Goal: Task Accomplishment & Management: Use online tool/utility

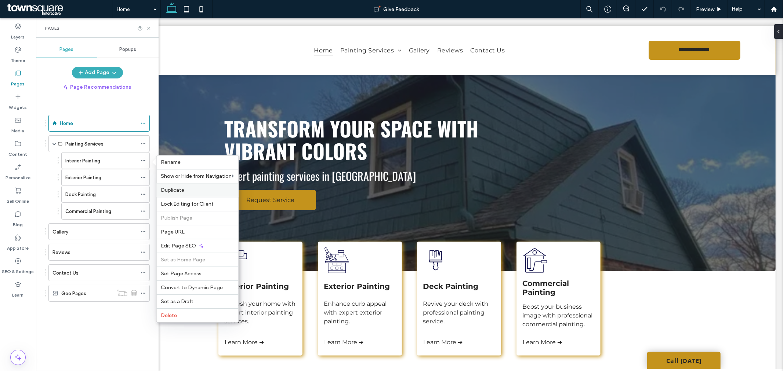
click at [185, 192] on label "Duplicate" at bounding box center [197, 190] width 73 height 6
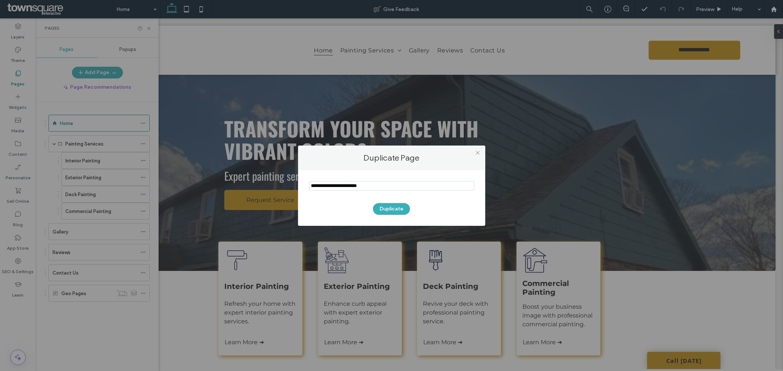
click at [370, 189] on input "notEmpty" at bounding box center [391, 186] width 165 height 10
type input "**********"
click at [395, 210] on button "Duplicate" at bounding box center [391, 209] width 37 height 12
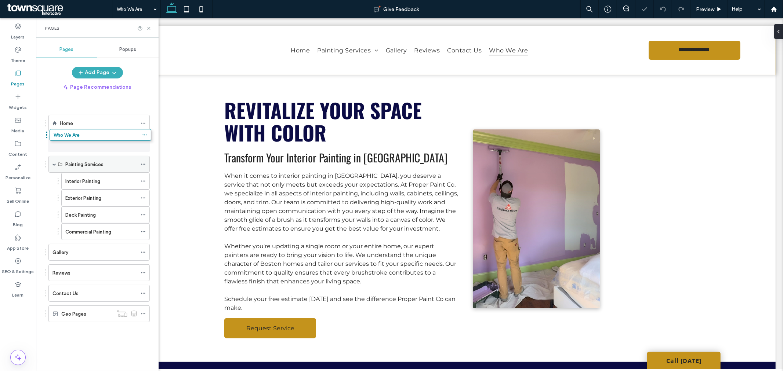
drag, startPoint x: 85, startPoint y: 314, endPoint x: 86, endPoint y: 138, distance: 175.8
click at [86, 141] on div "Who We Are" at bounding box center [94, 144] width 84 height 8
click at [149, 27] on use at bounding box center [148, 28] width 3 height 3
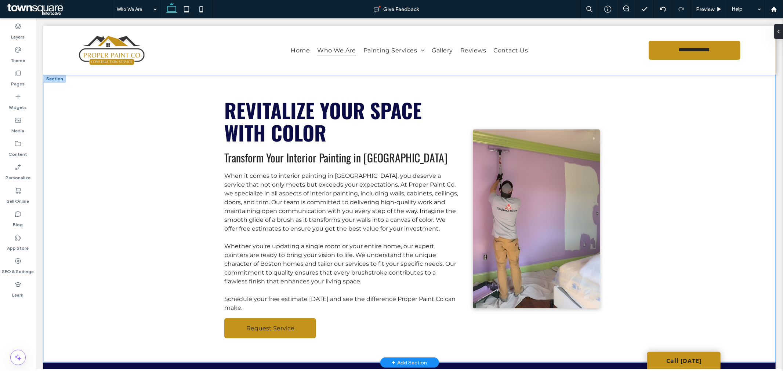
click at [159, 154] on div "Revitalize Your Space with Color Transform Your Interior Painting in [GEOGRAPHI…" at bounding box center [409, 219] width 732 height 288
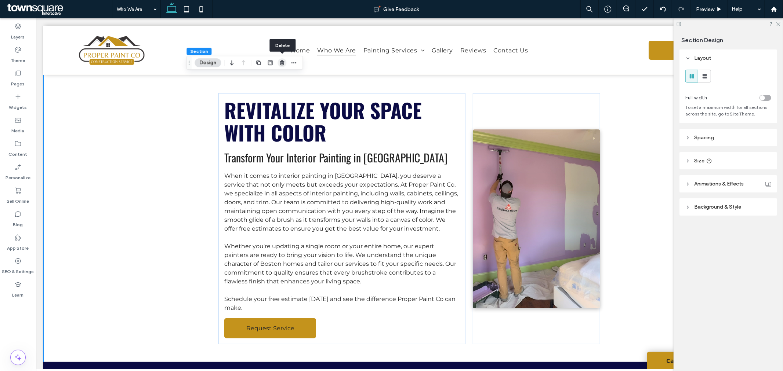
click at [277, 63] on span "button" at bounding box center [281, 62] width 9 height 9
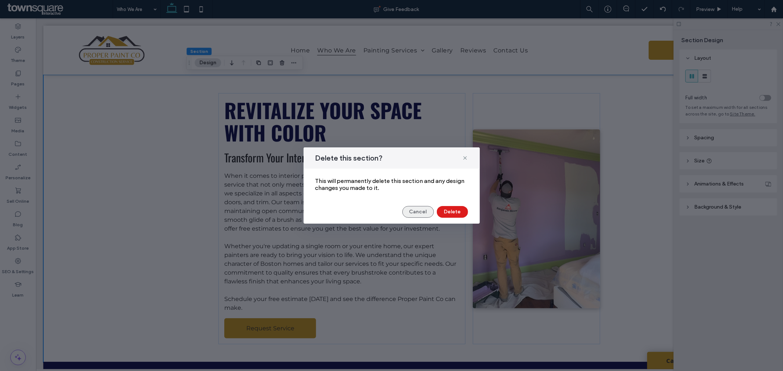
click at [428, 211] on button "Cancel" at bounding box center [418, 212] width 32 height 12
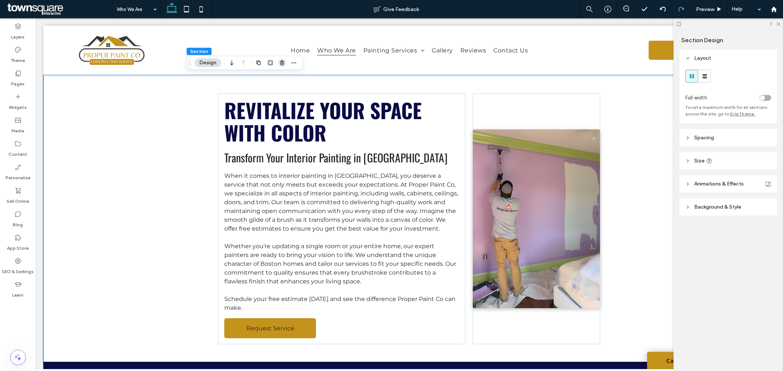
click at [281, 61] on use "button" at bounding box center [282, 63] width 4 height 5
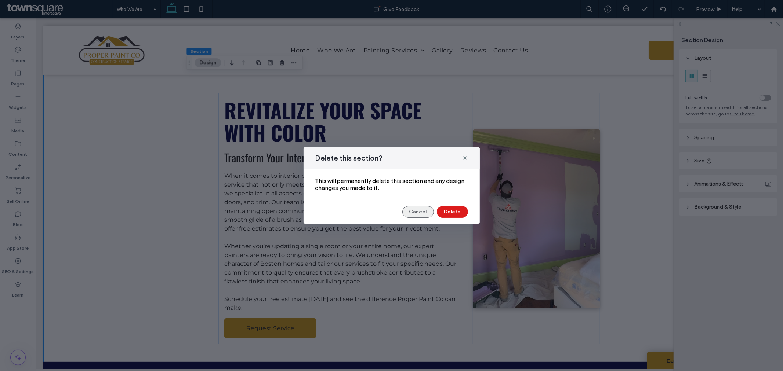
click at [406, 210] on button "Cancel" at bounding box center [418, 212] width 32 height 12
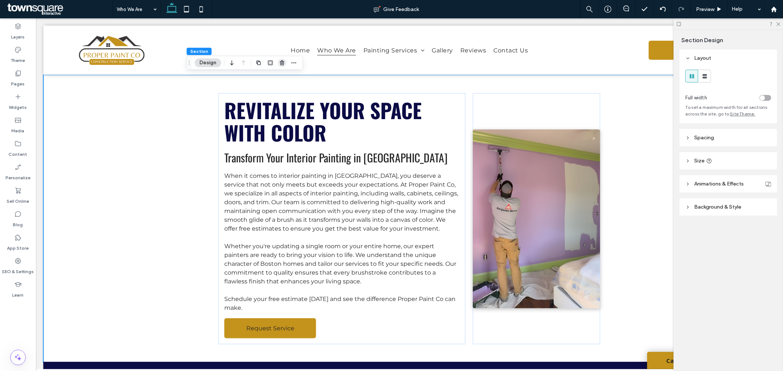
click at [281, 58] on span "button" at bounding box center [281, 62] width 9 height 9
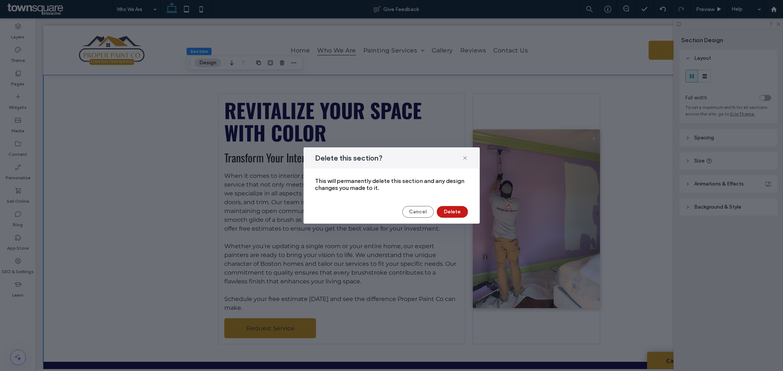
click at [459, 217] on button "Delete" at bounding box center [452, 212] width 31 height 12
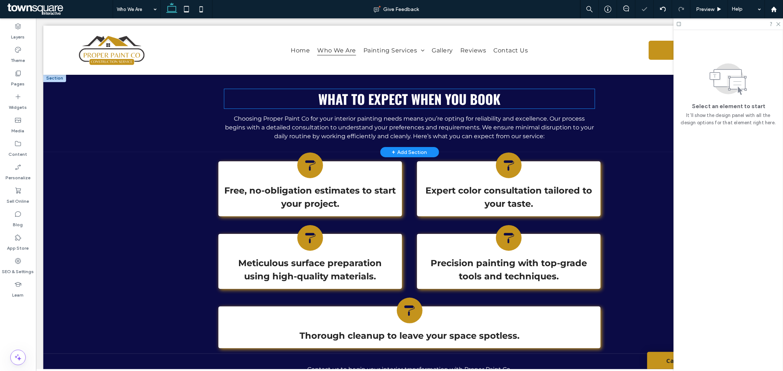
click at [97, 110] on div "What to Expect When You Book Choosing Proper Paint Co for your interior paintin…" at bounding box center [409, 113] width 732 height 78
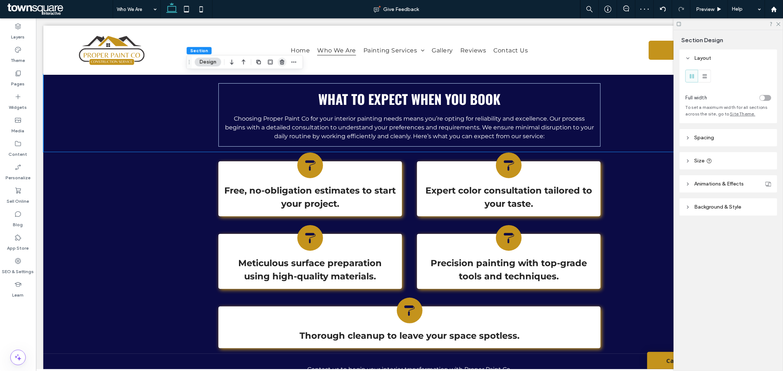
click at [284, 60] on icon "button" at bounding box center [282, 62] width 6 height 6
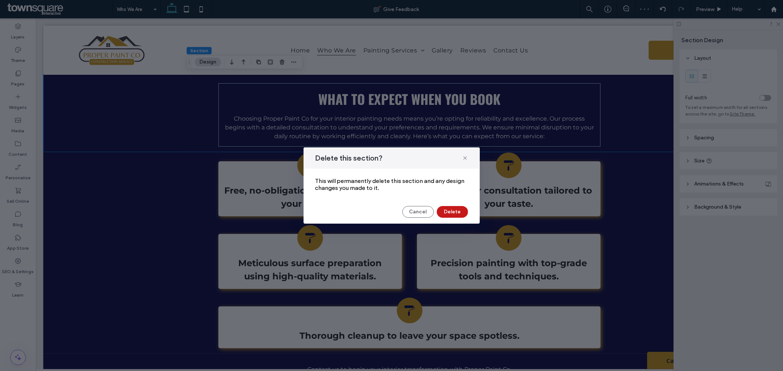
click at [462, 212] on button "Delete" at bounding box center [452, 212] width 31 height 12
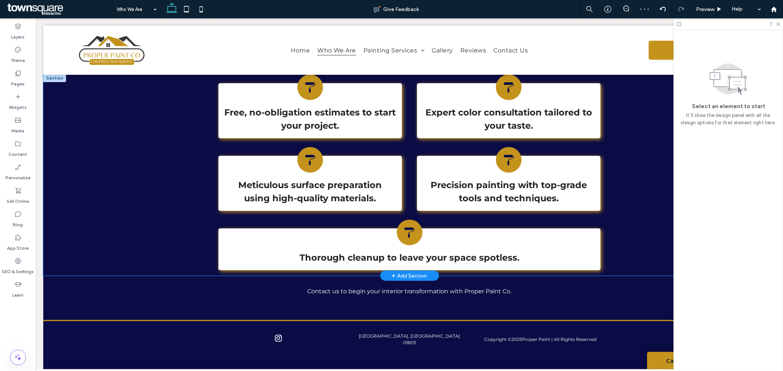
click at [110, 125] on div "Free, no-obligation estimates to start your project. Expert color consultation …" at bounding box center [409, 175] width 732 height 202
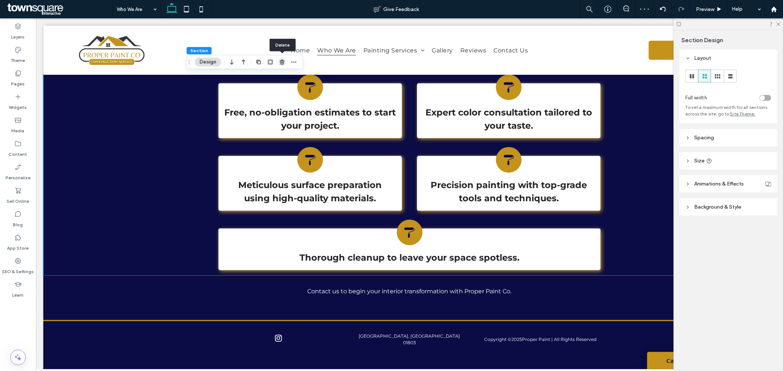
click at [286, 59] on span "button" at bounding box center [281, 62] width 9 height 9
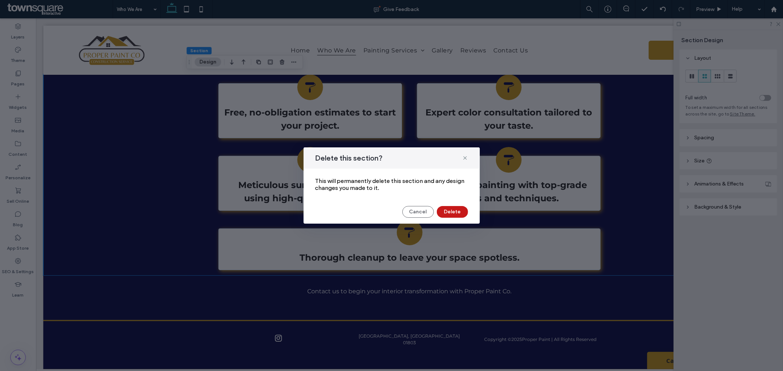
click at [459, 211] on button "Delete" at bounding box center [452, 212] width 31 height 12
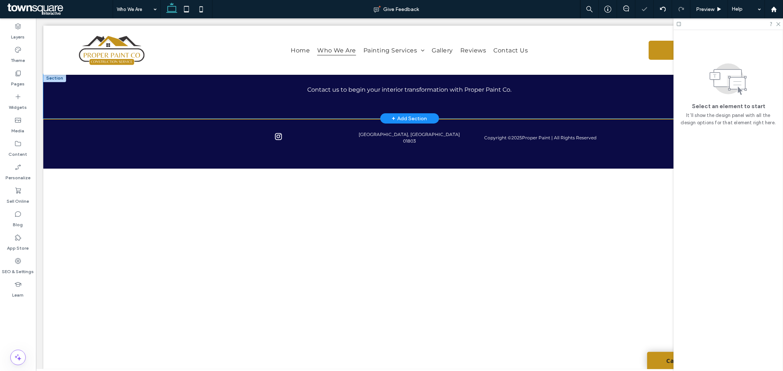
click at [131, 96] on div "Contact us to begin your interior transformation with Proper Paint Co." at bounding box center [409, 96] width 732 height 44
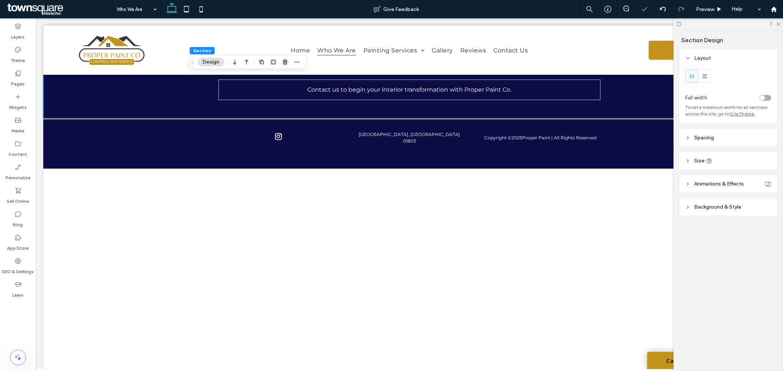
click at [281, 62] on span "button" at bounding box center [285, 62] width 9 height 9
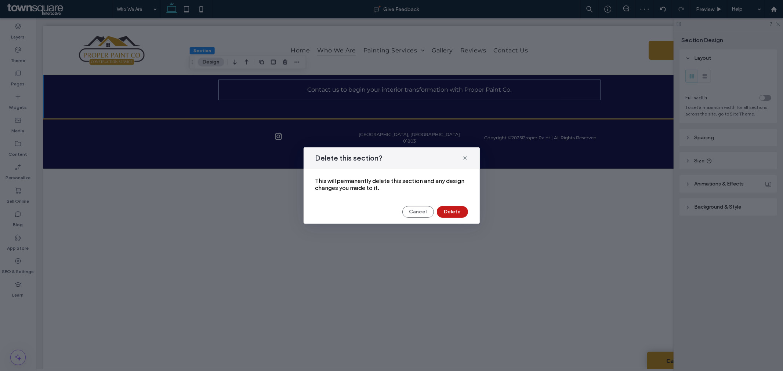
click at [456, 210] on button "Delete" at bounding box center [452, 212] width 31 height 12
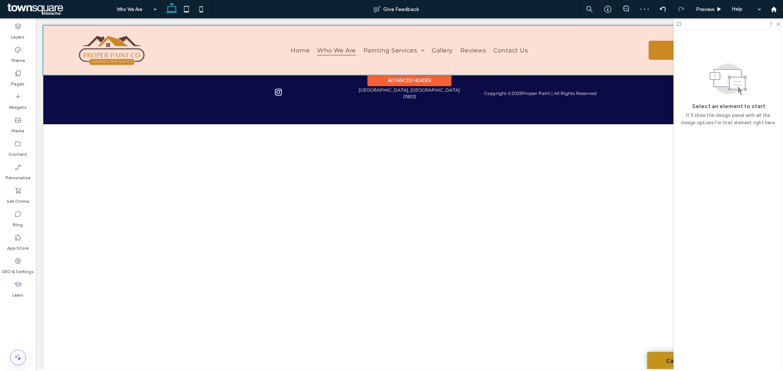
click at [386, 71] on div at bounding box center [409, 49] width 732 height 49
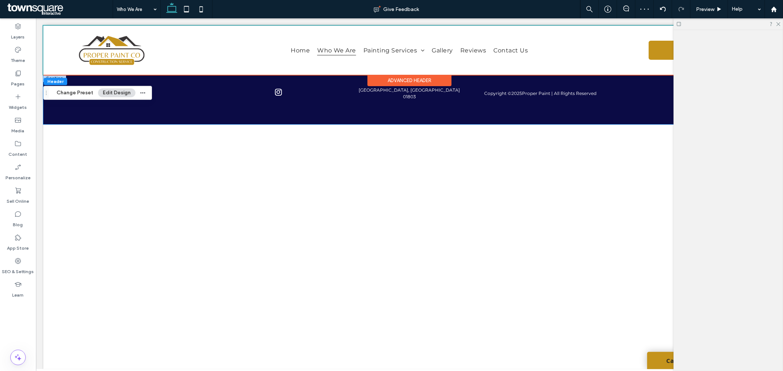
click at [356, 83] on div "Copyright © 2025 Proper Paint | All Rights Reserved [GEOGRAPHIC_DATA], MA 01803" at bounding box center [409, 99] width 440 height 49
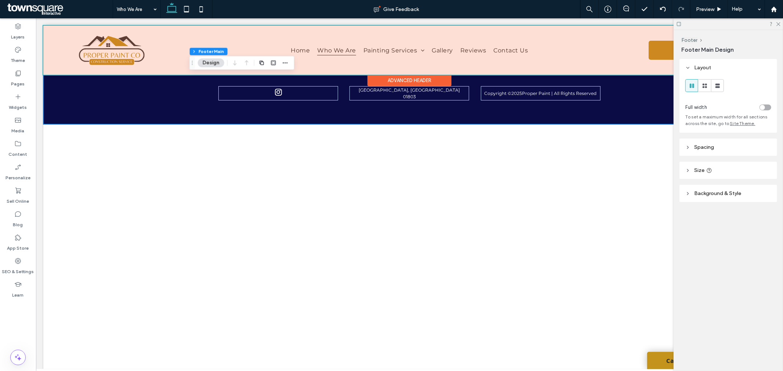
click at [370, 70] on div at bounding box center [409, 49] width 732 height 49
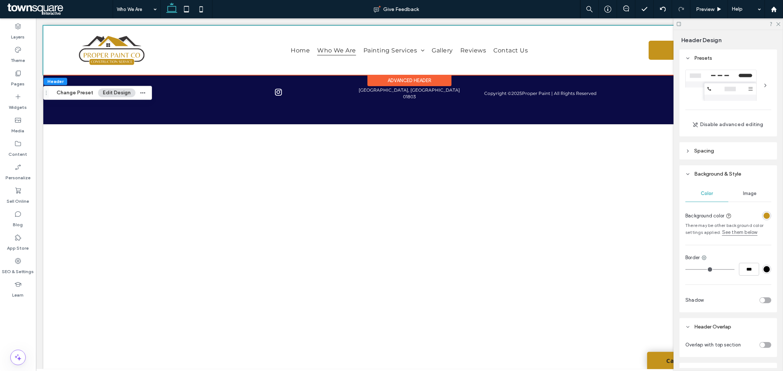
click at [445, 80] on div "Advanced Header" at bounding box center [409, 80] width 84 height 11
click at [475, 72] on div "**********" at bounding box center [409, 49] width 732 height 49
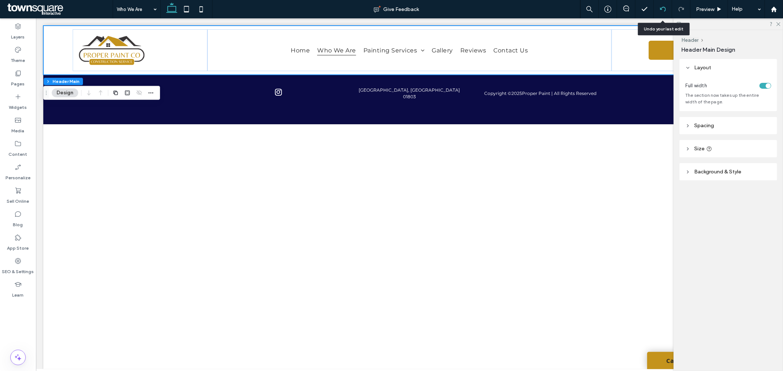
click at [662, 8] on icon at bounding box center [663, 9] width 6 height 6
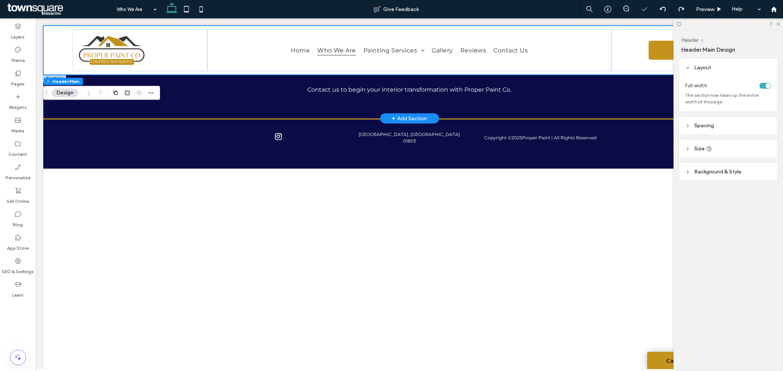
click at [399, 115] on div "+ Add Section" at bounding box center [409, 118] width 35 height 8
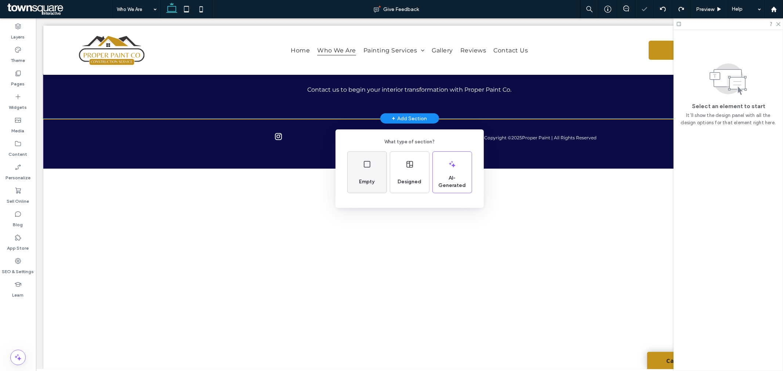
click at [371, 169] on div "Empty" at bounding box center [367, 172] width 39 height 41
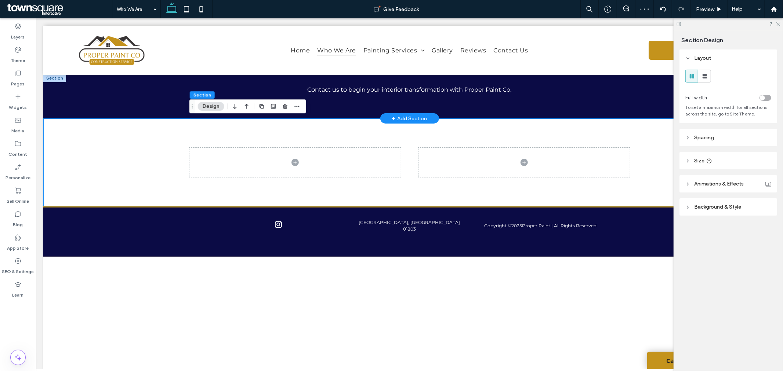
click at [159, 105] on div "Contact us to begin your interior transformation with Proper Paint Co." at bounding box center [409, 96] width 732 height 44
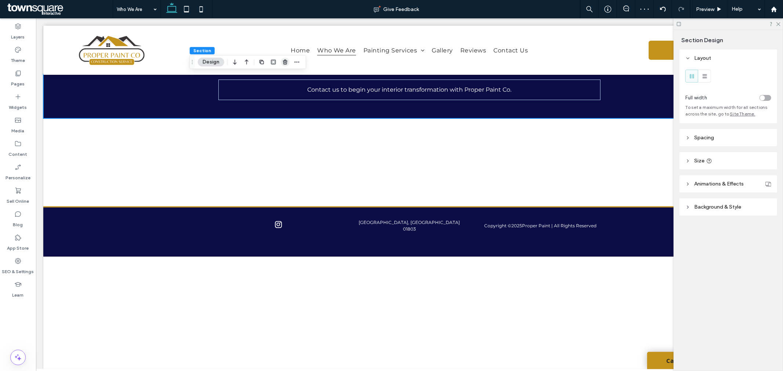
click at [288, 60] on span "button" at bounding box center [285, 62] width 9 height 9
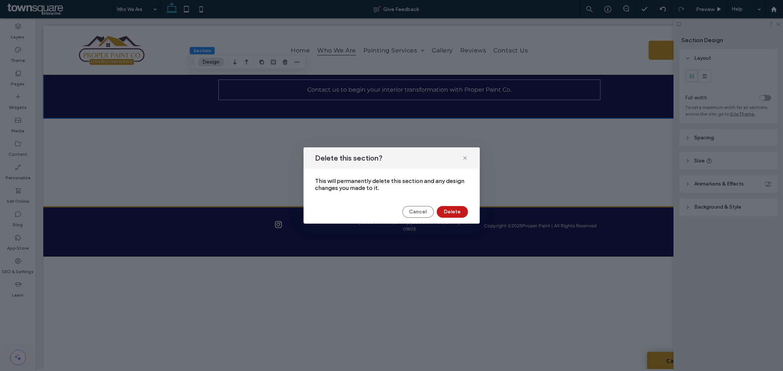
click at [454, 210] on button "Delete" at bounding box center [452, 212] width 31 height 12
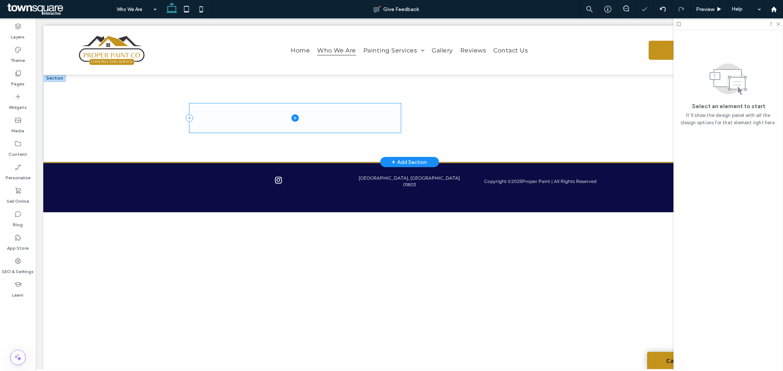
click at [386, 110] on span at bounding box center [294, 117] width 211 height 29
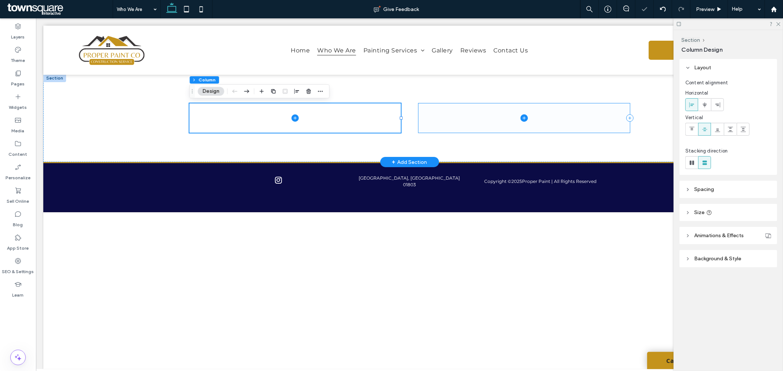
click at [429, 113] on span at bounding box center [523, 117] width 211 height 29
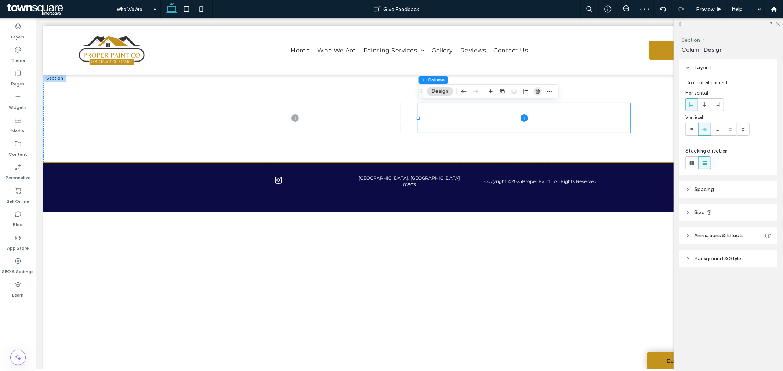
drag, startPoint x: 534, startPoint y: 91, endPoint x: 493, endPoint y: 75, distance: 44.2
click at [535, 91] on icon "button" at bounding box center [538, 91] width 6 height 6
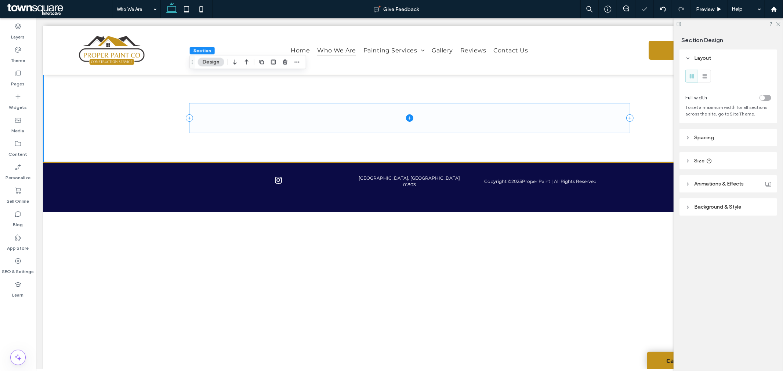
click at [408, 113] on span at bounding box center [409, 117] width 440 height 29
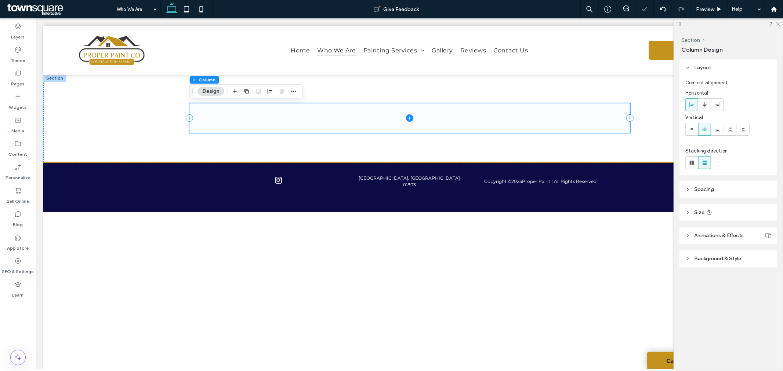
click at [408, 114] on span at bounding box center [409, 117] width 440 height 29
click at [337, 153] on div at bounding box center [409, 118] width 440 height 88
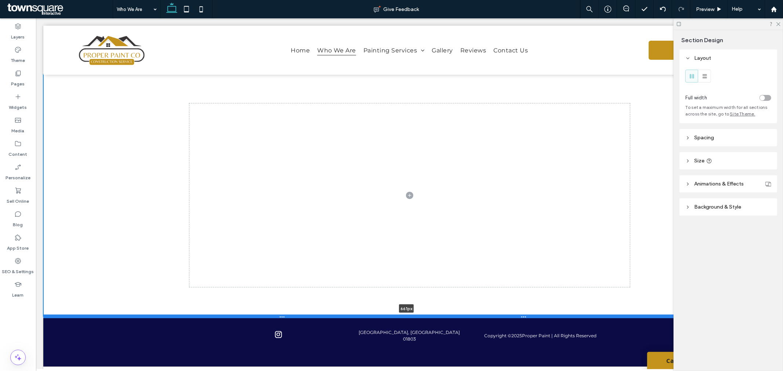
drag, startPoint x: 349, startPoint y: 160, endPoint x: 342, endPoint y: 315, distance: 154.3
click at [342, 315] on div at bounding box center [406, 317] width 726 height 4
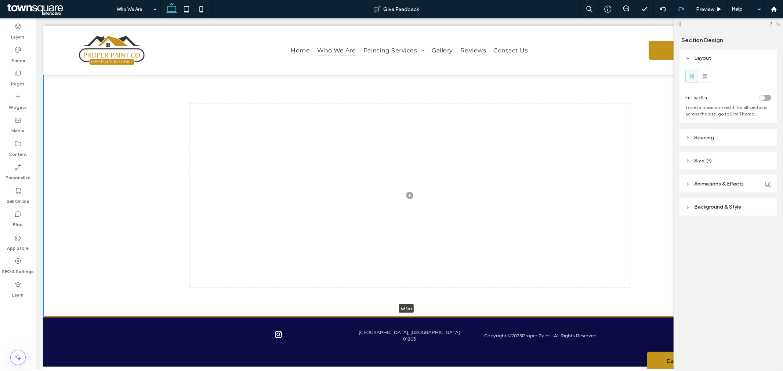
type input "***"
click at [778, 24] on icon at bounding box center [777, 23] width 5 height 5
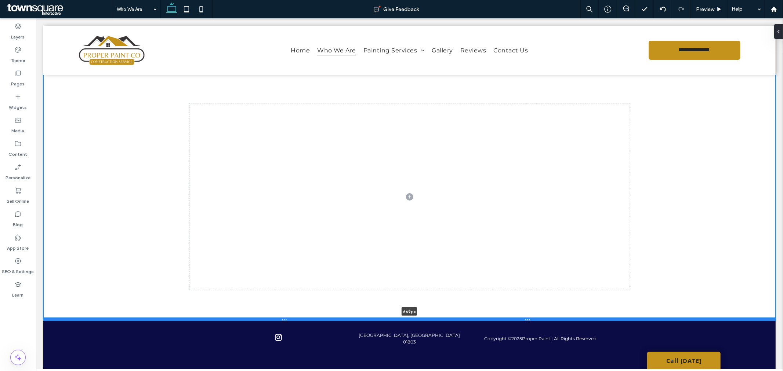
drag, startPoint x: 450, startPoint y: 316, endPoint x: 453, endPoint y: 320, distance: 4.2
click at [453, 320] on div at bounding box center [409, 319] width 733 height 4
type input "***"
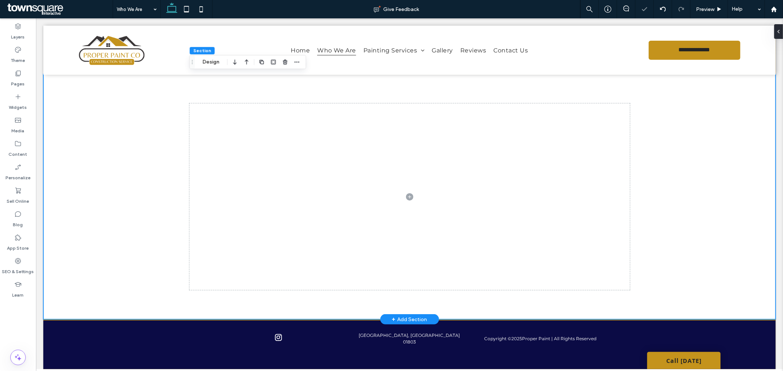
click at [715, 208] on div "669px" at bounding box center [409, 197] width 732 height 246
click at [449, 214] on span at bounding box center [409, 196] width 440 height 187
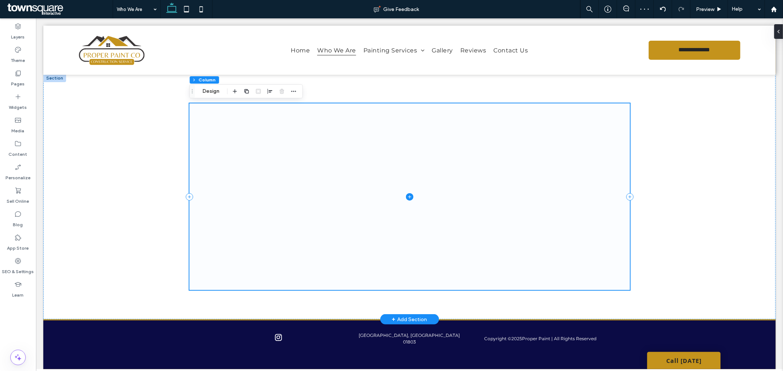
click at [410, 200] on span at bounding box center [409, 196] width 440 height 187
click at [411, 196] on icon at bounding box center [409, 196] width 7 height 7
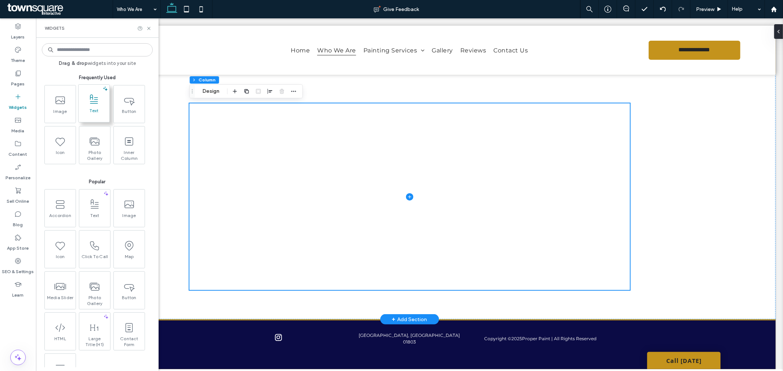
click at [92, 106] on span at bounding box center [94, 99] width 31 height 17
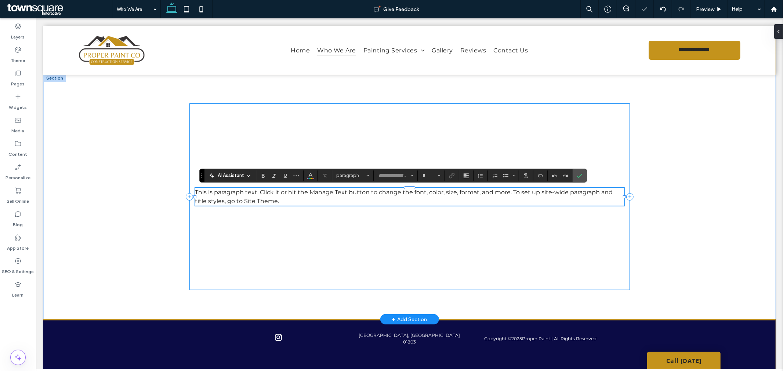
type input "**********"
type input "**"
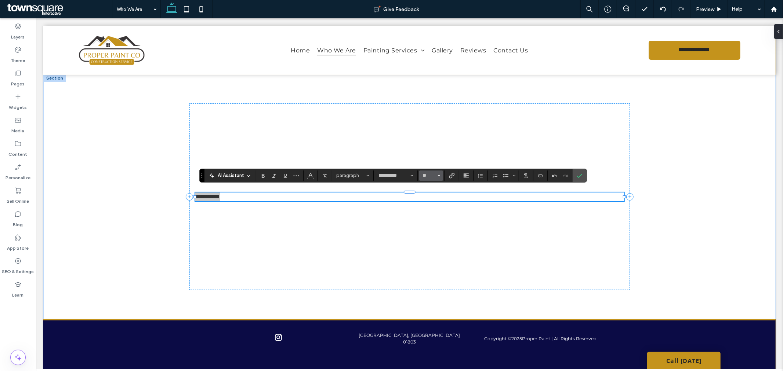
click at [437, 175] on icon "Size" at bounding box center [438, 175] width 3 height 3
click at [435, 247] on label "72" at bounding box center [430, 252] width 23 height 10
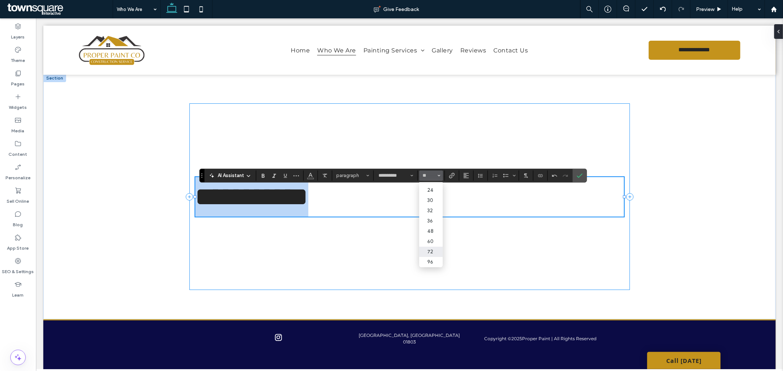
type input "**"
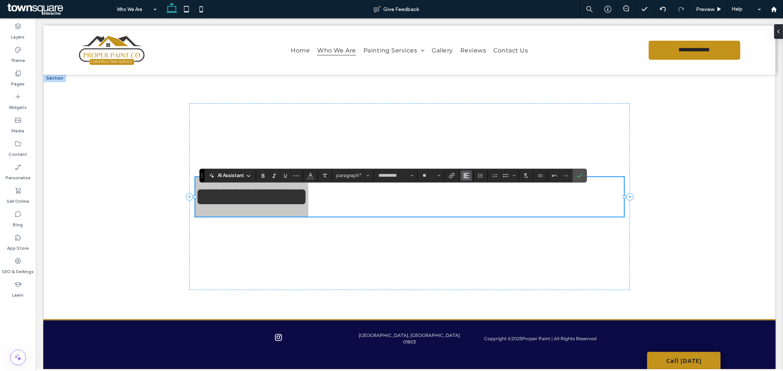
click at [469, 175] on button "Alignment" at bounding box center [466, 176] width 11 height 10
click at [469, 199] on icon "ui.textEditor.alignment.center" at bounding box center [472, 198] width 6 height 6
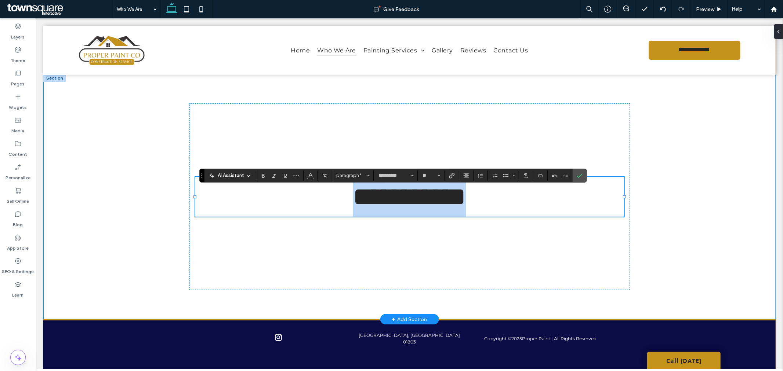
click at [666, 164] on div "**********" at bounding box center [409, 197] width 732 height 246
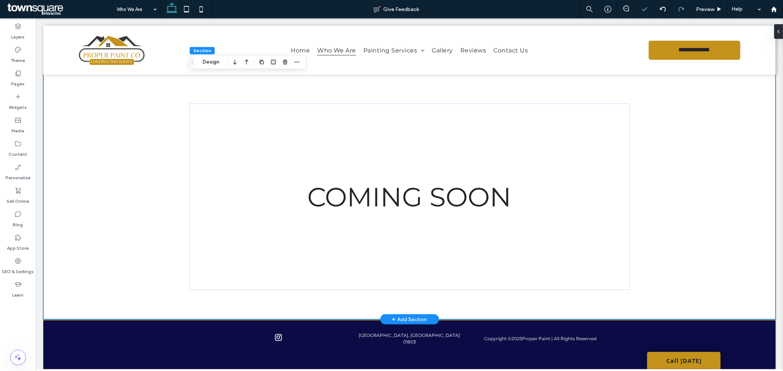
click at [717, 302] on div "COMING SOON" at bounding box center [409, 197] width 732 height 246
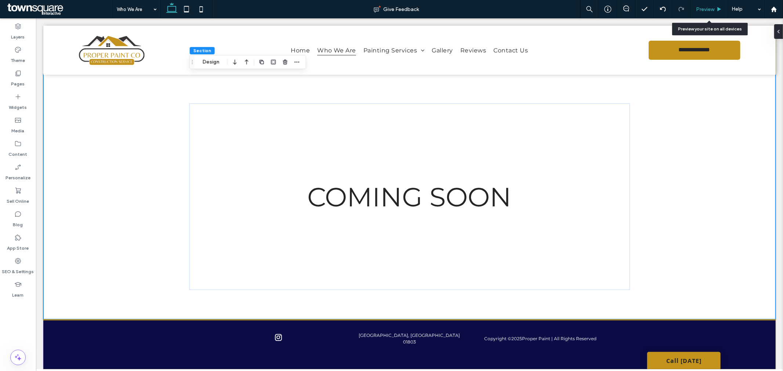
click at [705, 9] on span "Preview" at bounding box center [705, 9] width 18 height 6
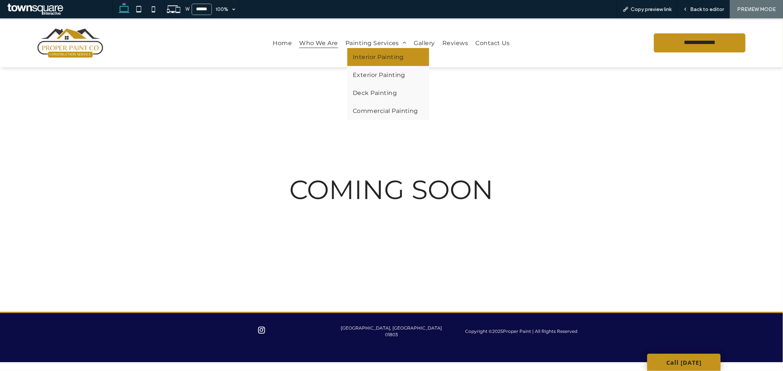
click at [368, 52] on link "Interior Painting" at bounding box center [388, 57] width 82 height 18
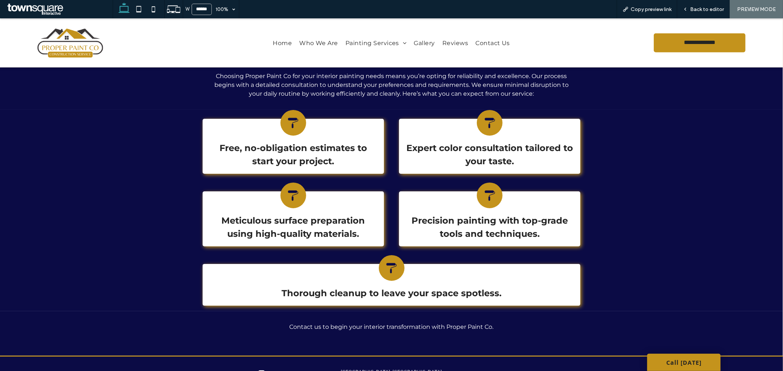
scroll to position [357, 0]
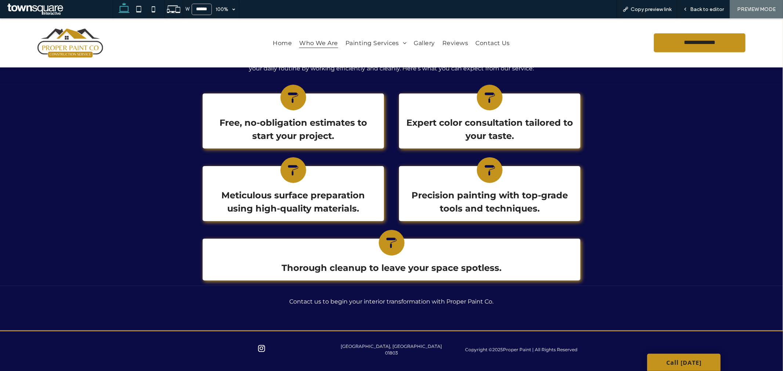
click at [319, 44] on span "Who We Are" at bounding box center [318, 42] width 39 height 10
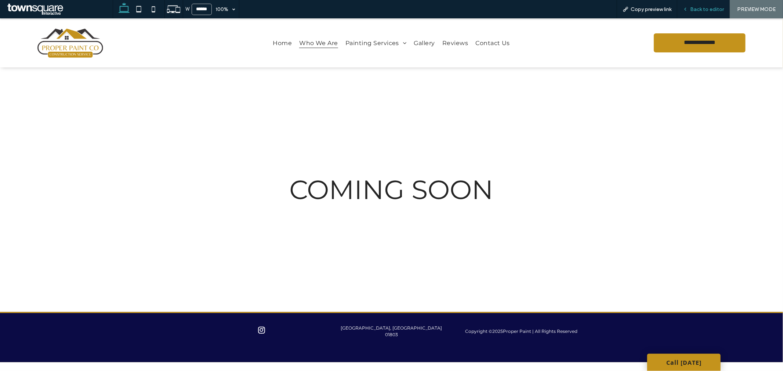
click at [701, 7] on span "Back to editor" at bounding box center [707, 9] width 34 height 6
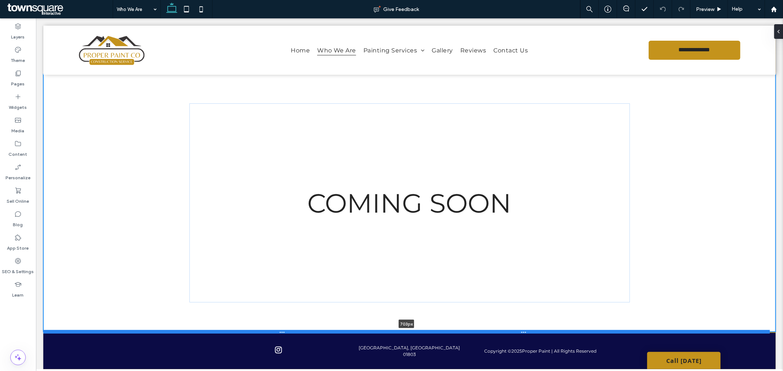
drag, startPoint x: 486, startPoint y: 318, endPoint x: 485, endPoint y: 330, distance: 12.5
click at [485, 330] on div at bounding box center [406, 332] width 726 height 4
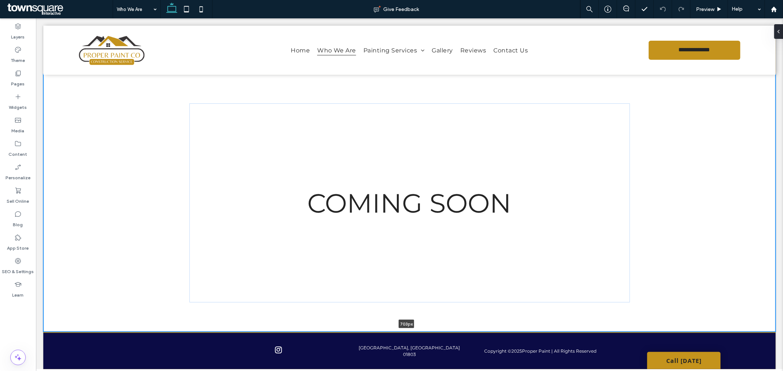
type input "***"
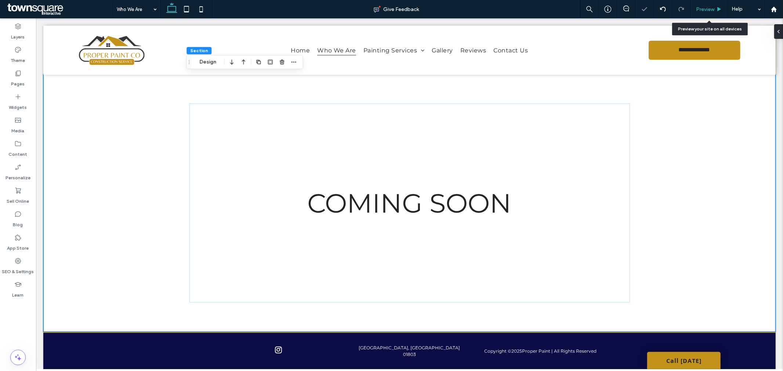
click at [703, 8] on span "Preview" at bounding box center [705, 9] width 18 height 6
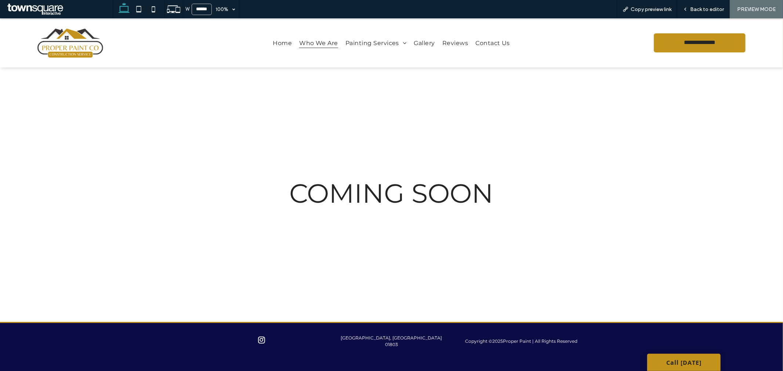
scroll to position [3, 0]
click at [647, 11] on span "Copy preview link" at bounding box center [651, 9] width 41 height 6
click at [357, 189] on span "COMING SOON" at bounding box center [392, 193] width 204 height 32
click at [357, 193] on span "COMING SOON" at bounding box center [392, 193] width 204 height 32
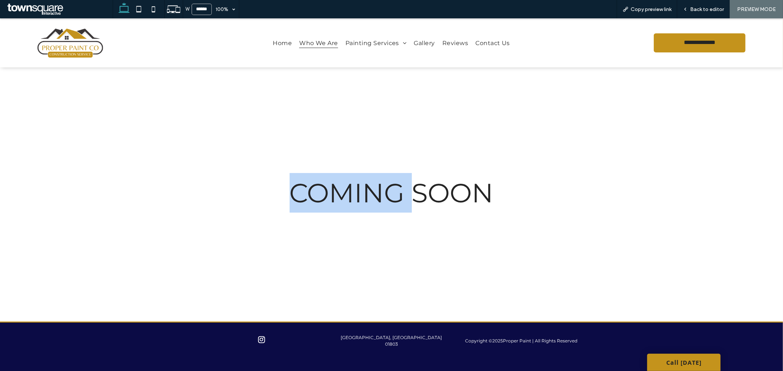
click at [357, 193] on span "COMING SOON" at bounding box center [392, 193] width 204 height 32
click at [437, 191] on span "COMING SOON" at bounding box center [392, 193] width 204 height 32
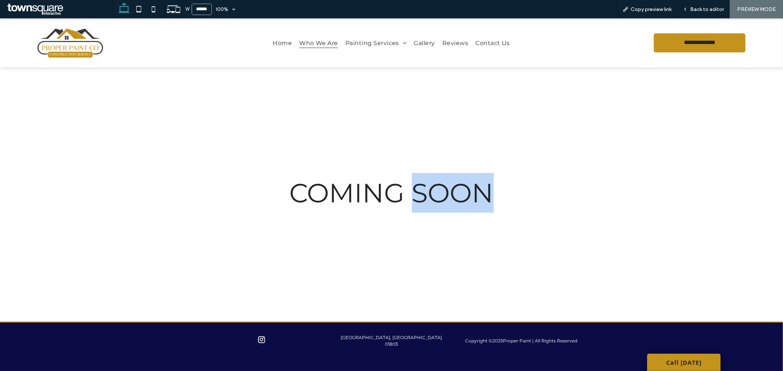
click at [437, 191] on span "COMING SOON" at bounding box center [392, 193] width 204 height 32
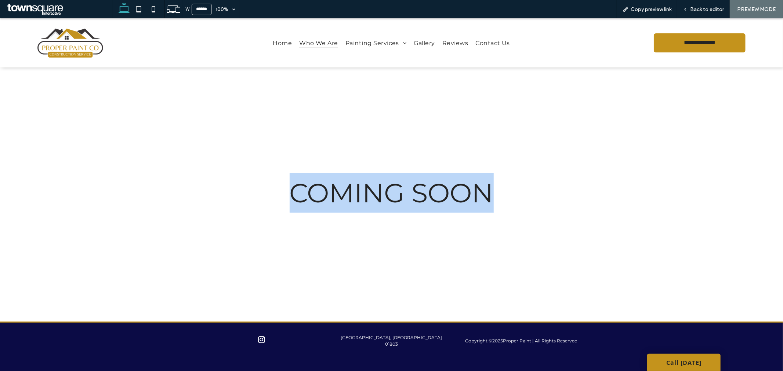
click at [437, 191] on span "COMING SOON" at bounding box center [392, 193] width 204 height 32
click at [567, 185] on p "COMING SOON" at bounding box center [391, 193] width 429 height 40
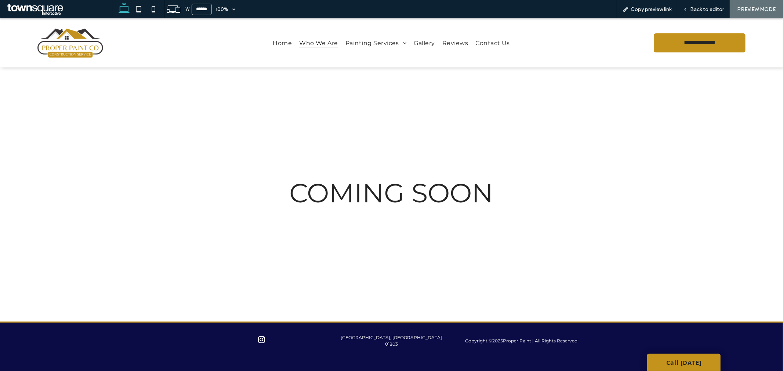
click at [280, 211] on p "COMING SOON" at bounding box center [391, 193] width 429 height 40
click at [345, 182] on span "COMING SOON" at bounding box center [392, 193] width 204 height 32
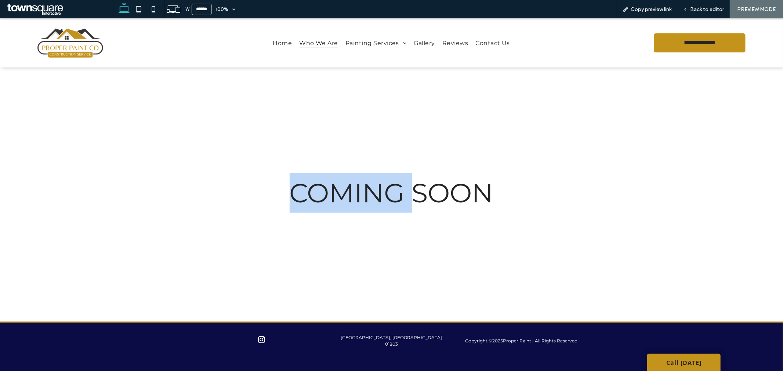
click at [345, 182] on span "COMING SOON" at bounding box center [392, 193] width 204 height 32
click at [663, 176] on div "COMING SOON" at bounding box center [391, 192] width 783 height 258
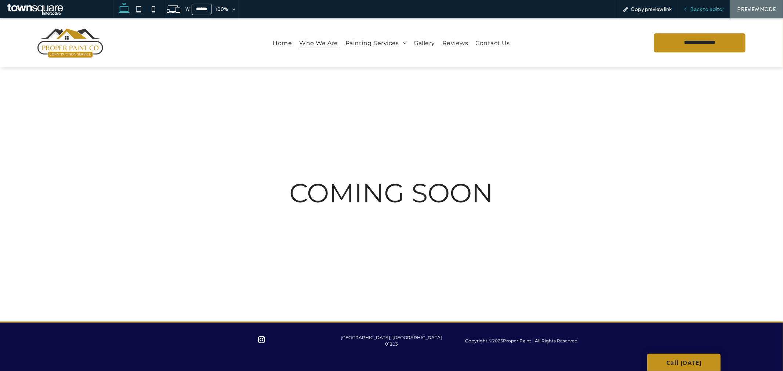
click at [697, 10] on span "Back to editor" at bounding box center [707, 9] width 34 height 6
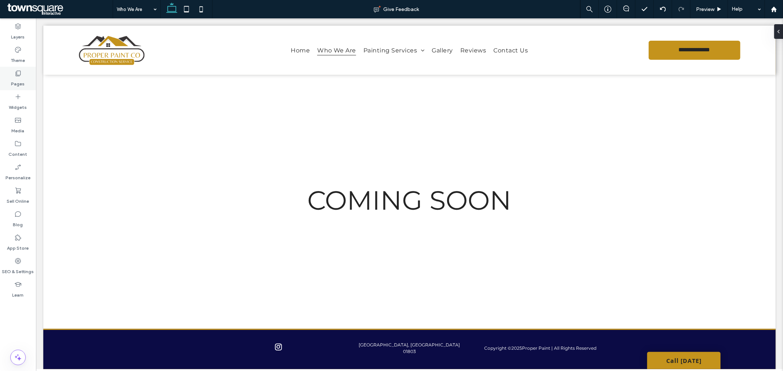
click at [21, 75] on icon at bounding box center [17, 73] width 7 height 7
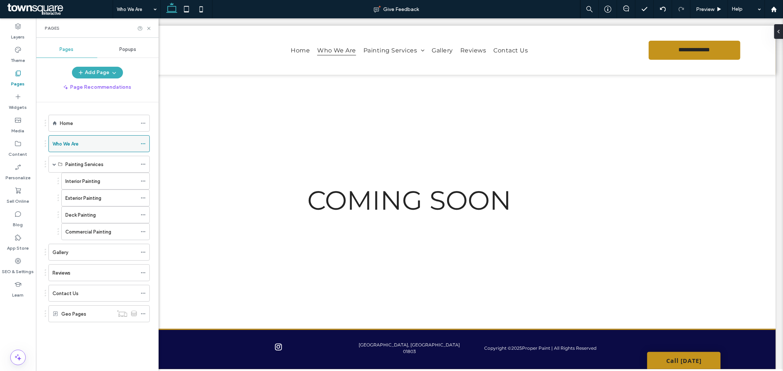
click at [143, 144] on use at bounding box center [143, 143] width 4 height 1
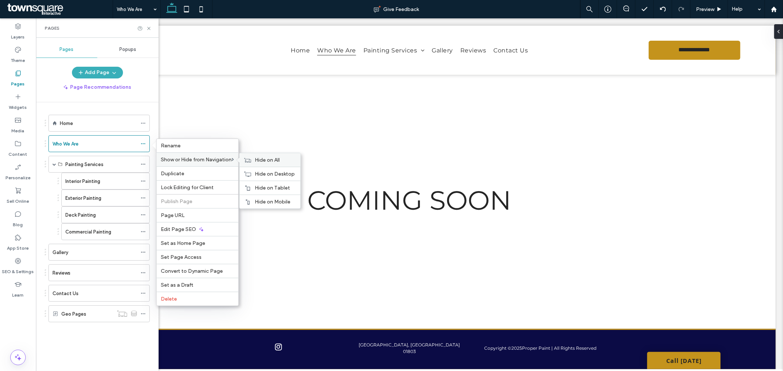
click at [264, 160] on span "Hide on All" at bounding box center [267, 160] width 25 height 6
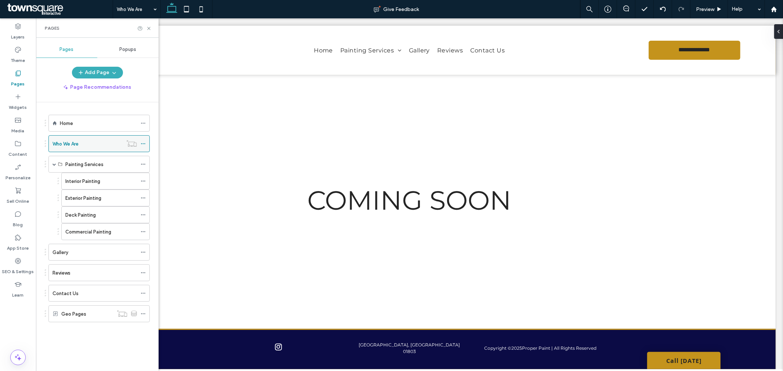
click at [145, 144] on use at bounding box center [143, 143] width 4 height 1
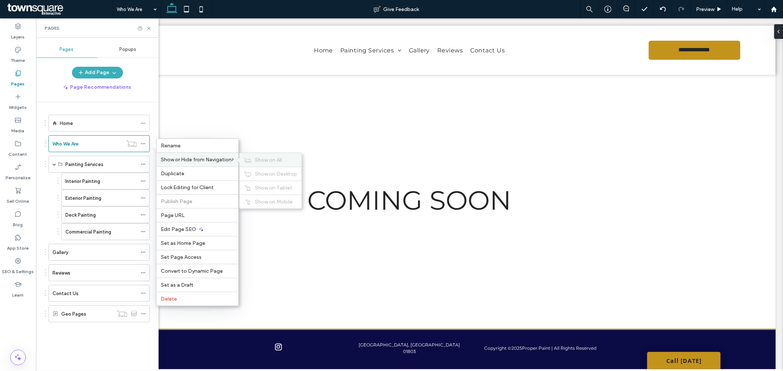
click at [273, 160] on span "Show on All" at bounding box center [268, 160] width 27 height 6
click at [273, 160] on span "Hide on All" at bounding box center [267, 160] width 25 height 6
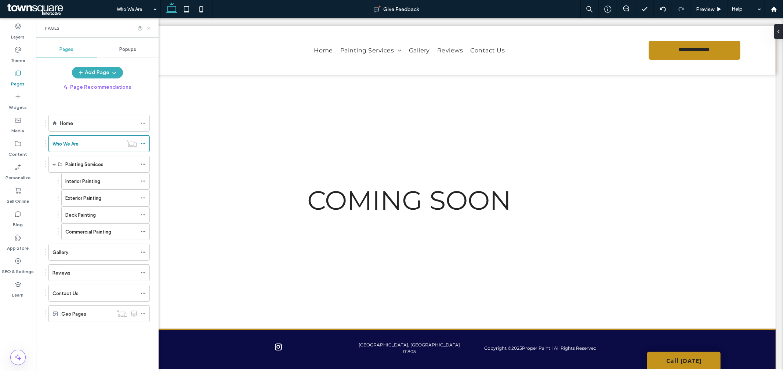
click at [147, 28] on icon at bounding box center [149, 29] width 6 height 6
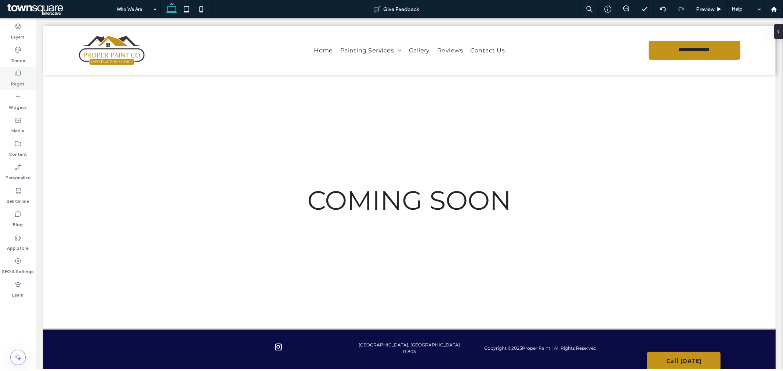
click at [19, 75] on icon at bounding box center [17, 73] width 7 height 7
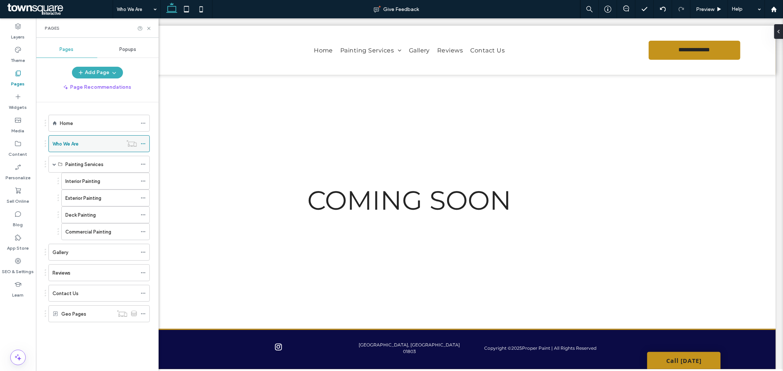
click at [144, 144] on icon at bounding box center [143, 143] width 5 height 5
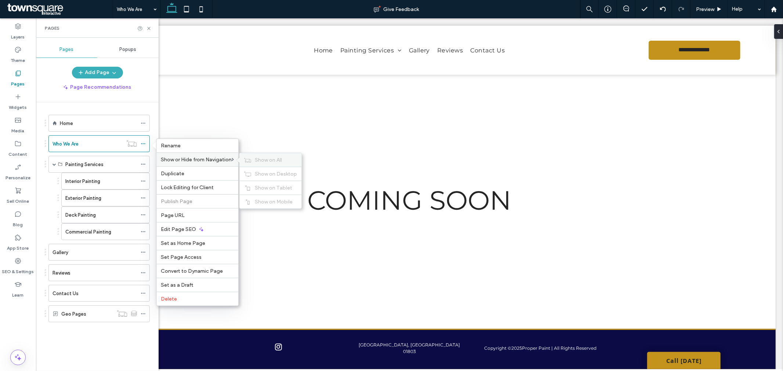
click at [258, 160] on span "Show on All" at bounding box center [268, 160] width 27 height 6
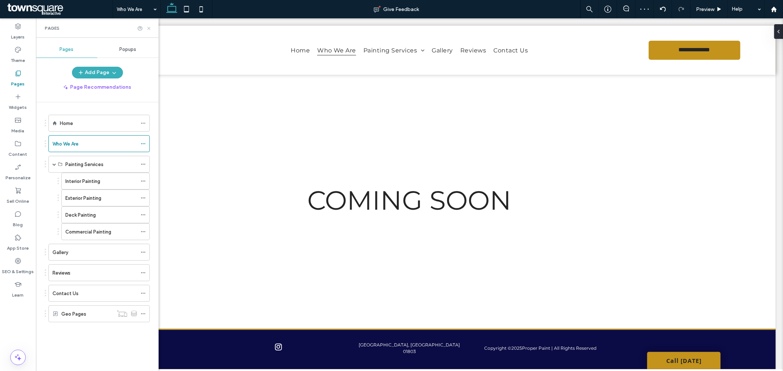
click at [151, 28] on icon at bounding box center [149, 29] width 6 height 6
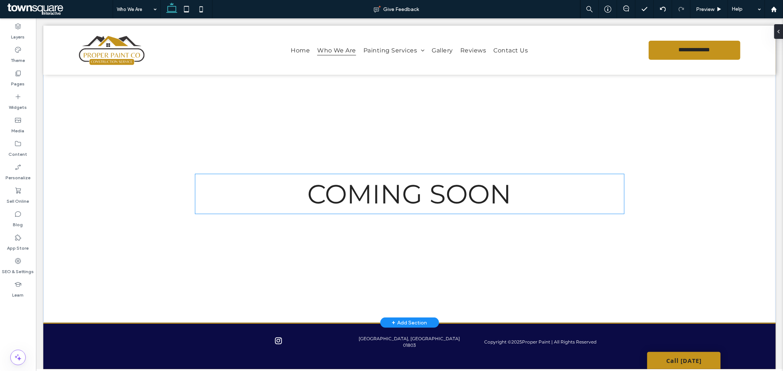
scroll to position [14, 0]
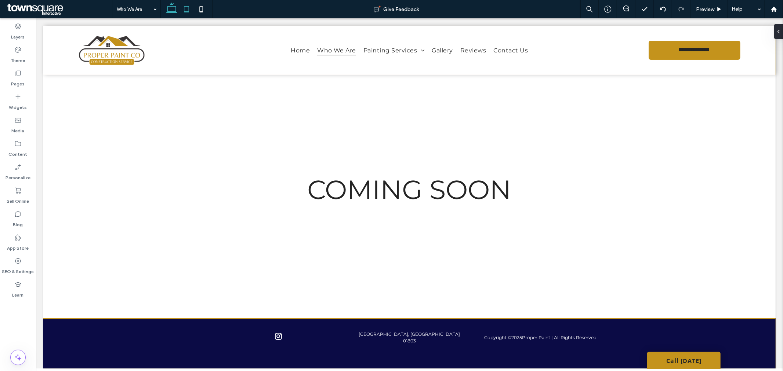
click at [180, 10] on icon at bounding box center [186, 9] width 15 height 15
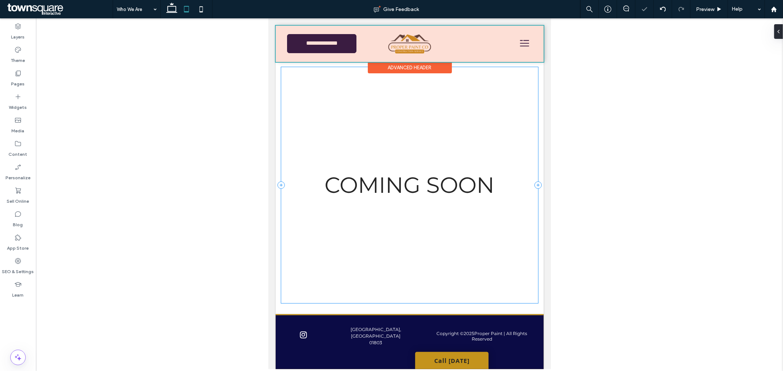
scroll to position [6, 0]
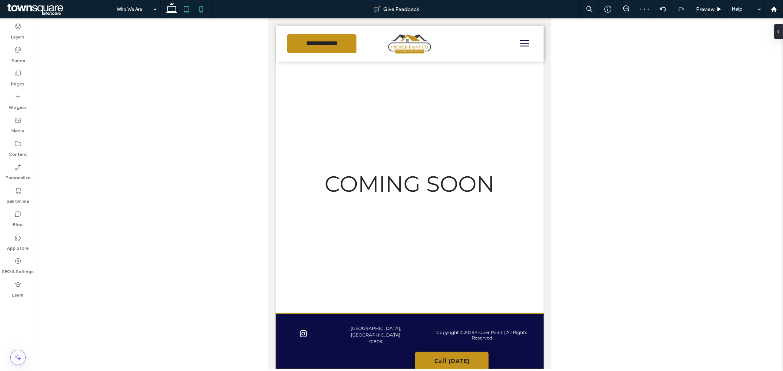
click at [205, 10] on icon at bounding box center [201, 9] width 15 height 15
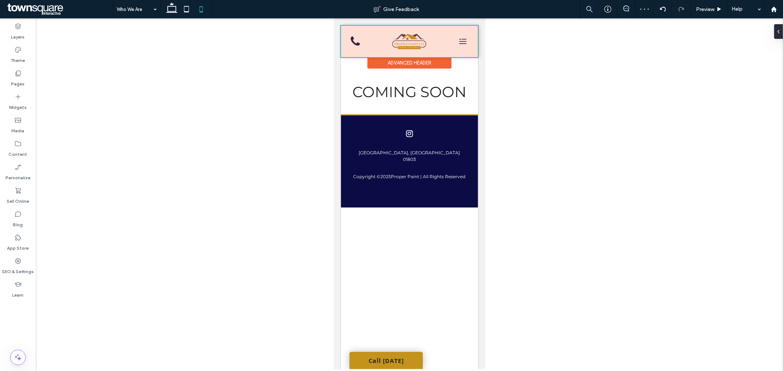
scroll to position [0, 0]
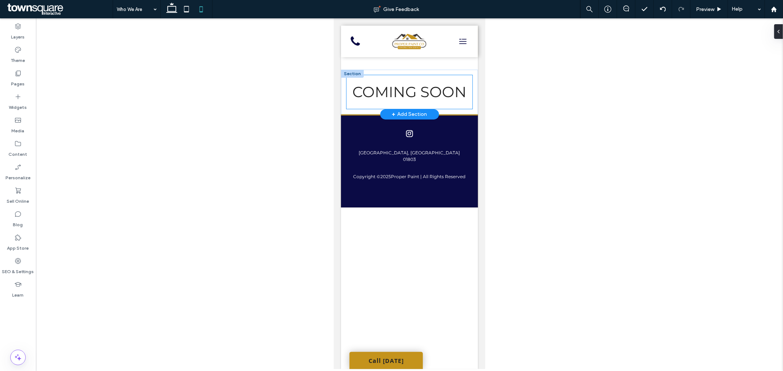
click at [458, 107] on div "COMING SOON" at bounding box center [409, 92] width 126 height 34
click at [462, 111] on div "COMING SOON" at bounding box center [409, 91] width 137 height 45
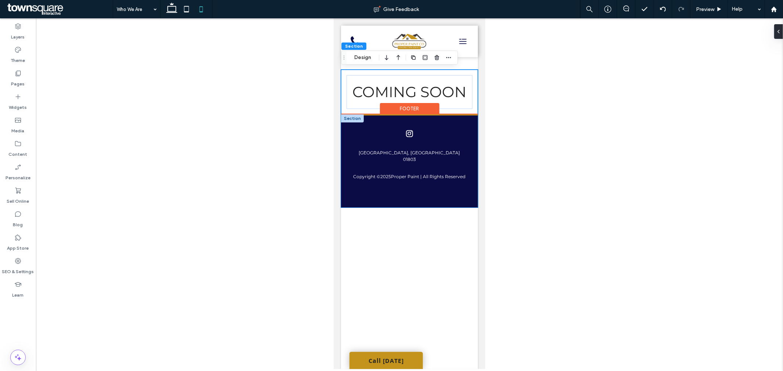
click at [461, 115] on div "Copyright © 2025 Proper Paint | All Rights Reserved [GEOGRAPHIC_DATA], MA 01803" at bounding box center [409, 161] width 137 height 92
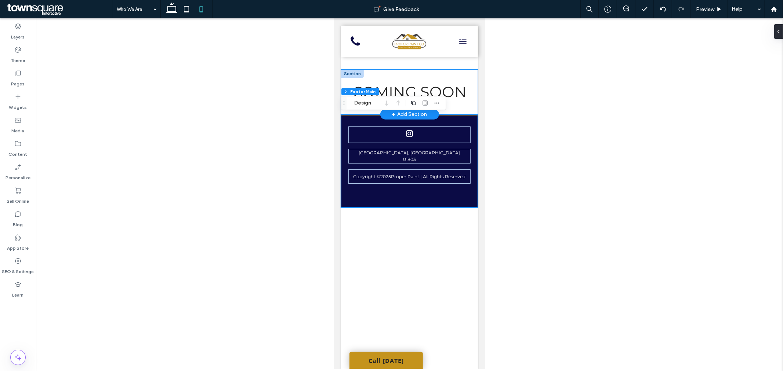
click at [451, 112] on div "COMING SOON" at bounding box center [409, 91] width 137 height 45
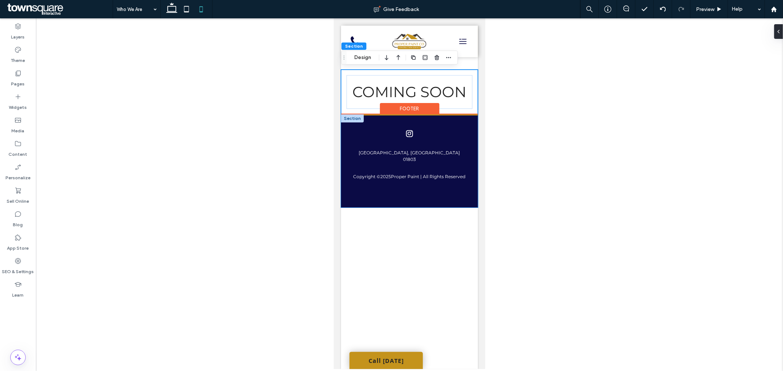
click at [449, 116] on div "Copyright © 2025 Proper Paint | All Rights Reserved [GEOGRAPHIC_DATA], MA 01803" at bounding box center [409, 161] width 137 height 92
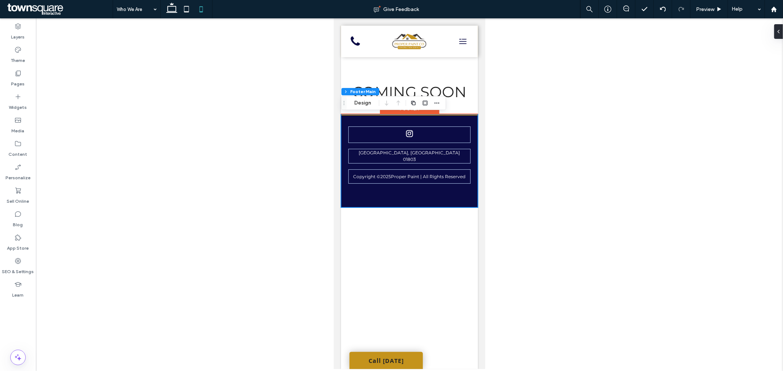
click at [449, 114] on div "Copyright © 2025 Proper Paint | All Rights Reserved [GEOGRAPHIC_DATA], MA 01803" at bounding box center [409, 160] width 137 height 93
drag, startPoint x: 449, startPoint y: 114, endPoint x: 448, endPoint y: 127, distance: 13.2
click at [449, 127] on div "Copyright © 2025 Proper Paint | All Rights Reserved [GEOGRAPHIC_DATA], MA 01803" at bounding box center [409, 160] width 137 height 93
click at [419, 207] on div "**********" at bounding box center [409, 197] width 137 height 344
click at [384, 71] on div "COMING SOON" at bounding box center [409, 91] width 137 height 45
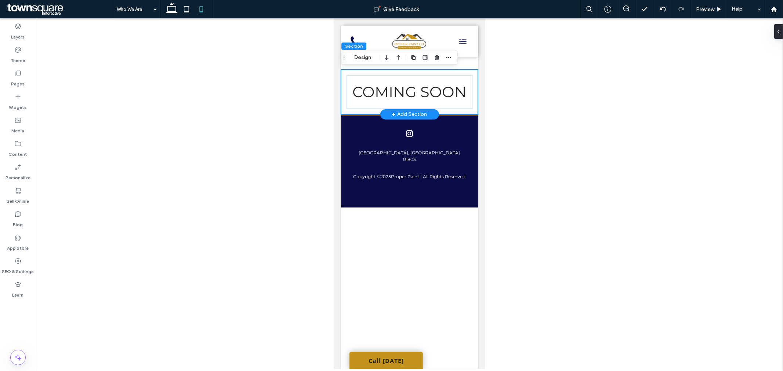
click at [368, 110] on div "COMING SOON" at bounding box center [409, 91] width 137 height 45
click at [373, 116] on div "Copyright © 2025 Proper Paint | All Rights Reserved [GEOGRAPHIC_DATA], MA 01803" at bounding box center [409, 161] width 137 height 92
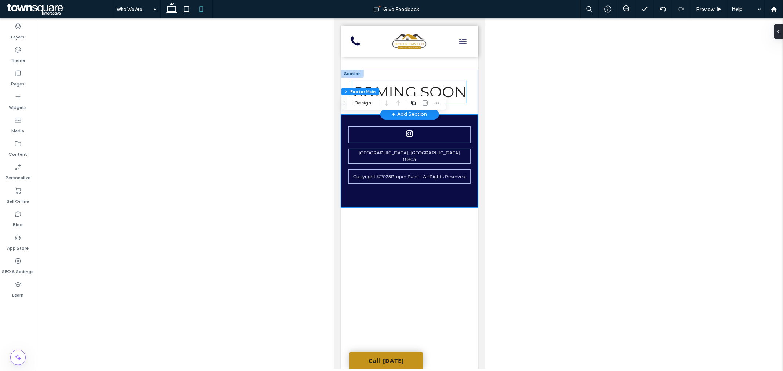
click at [387, 83] on span "COMING SOON" at bounding box center [409, 92] width 114 height 18
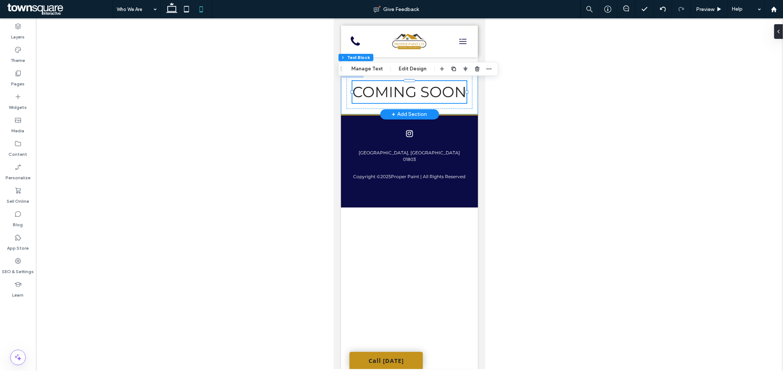
click at [447, 111] on div "COMING SOON" at bounding box center [409, 91] width 137 height 45
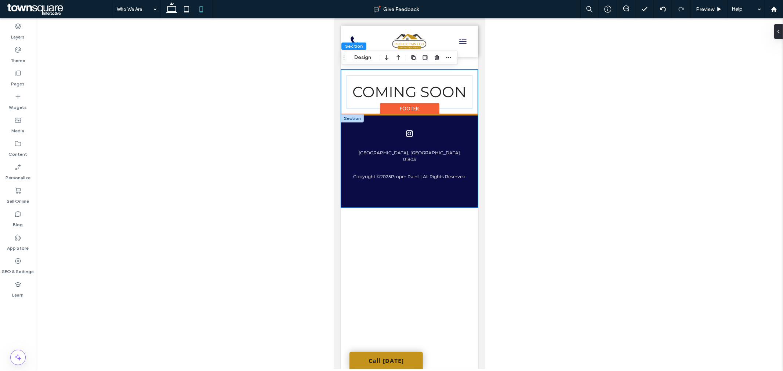
click at [445, 115] on div "Copyright © 2025 Proper Paint | All Rights Reserved [GEOGRAPHIC_DATA], MA 01803" at bounding box center [409, 161] width 137 height 92
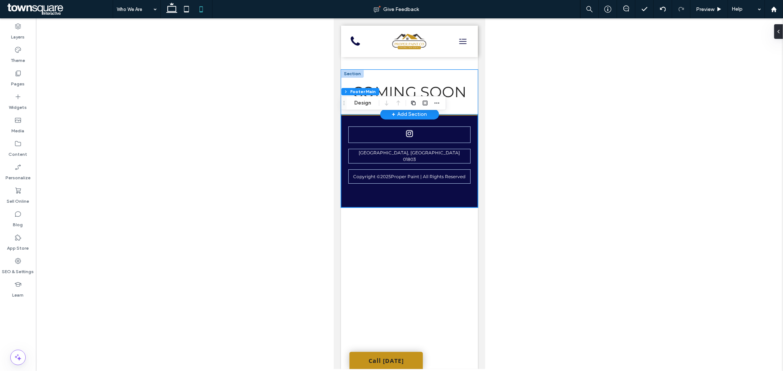
click at [446, 110] on div "COMING SOON" at bounding box center [409, 91] width 137 height 45
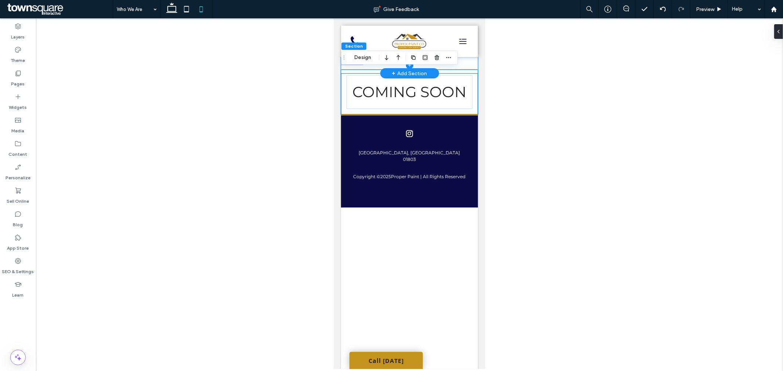
click at [467, 64] on span at bounding box center [409, 65] width 137 height 16
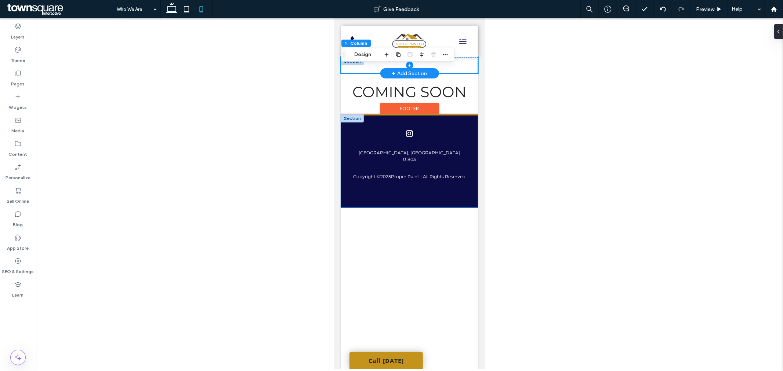
click at [458, 184] on div "Copyright © 2025 Proper Paint | All Rights Reserved [GEOGRAPHIC_DATA], MA 01803" at bounding box center [409, 161] width 137 height 92
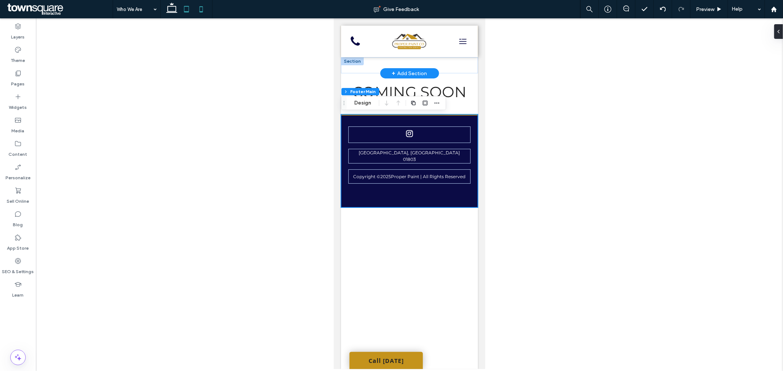
click at [188, 15] on icon at bounding box center [186, 9] width 15 height 15
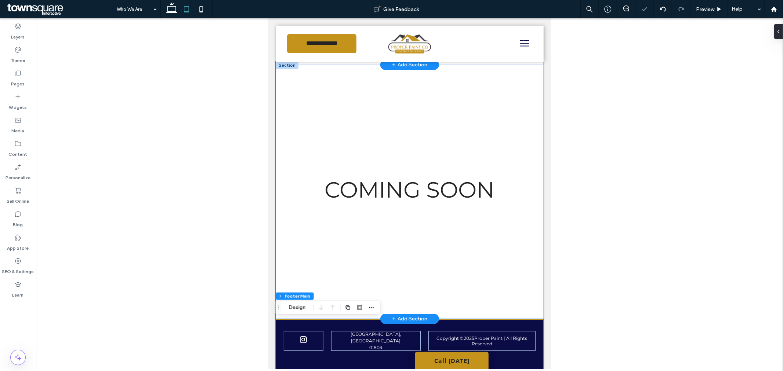
click at [345, 66] on div "COMING SOON" at bounding box center [409, 190] width 268 height 258
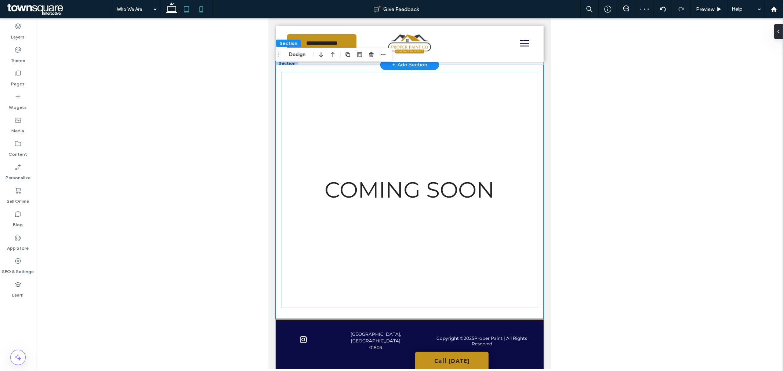
click at [200, 5] on icon at bounding box center [201, 9] width 15 height 15
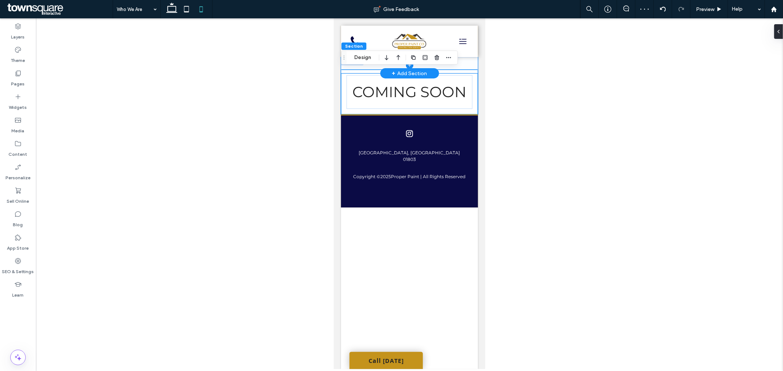
click at [344, 68] on span at bounding box center [409, 65] width 137 height 16
click at [468, 63] on span at bounding box center [409, 65] width 137 height 16
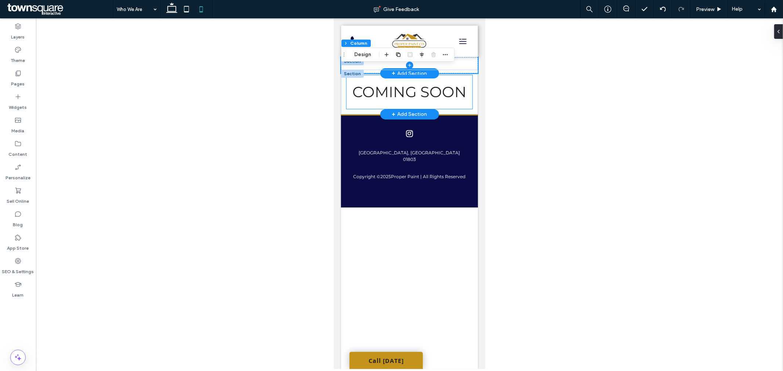
click at [471, 86] on div "COMING SOON" at bounding box center [409, 92] width 126 height 34
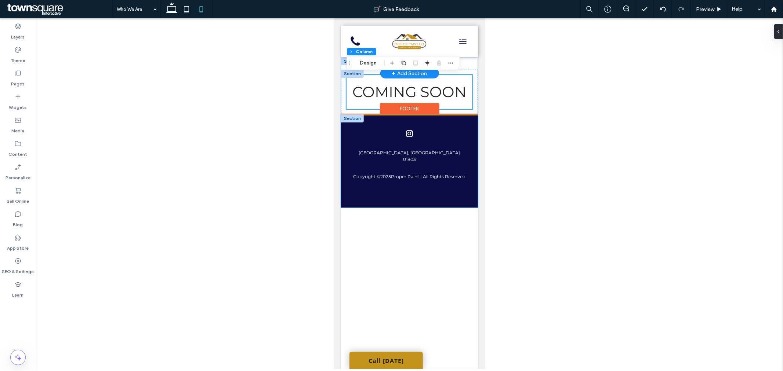
click at [450, 114] on div "Copyright © 2025 Proper Paint | All Rights Reserved [GEOGRAPHIC_DATA], MA 01803" at bounding box center [409, 160] width 137 height 93
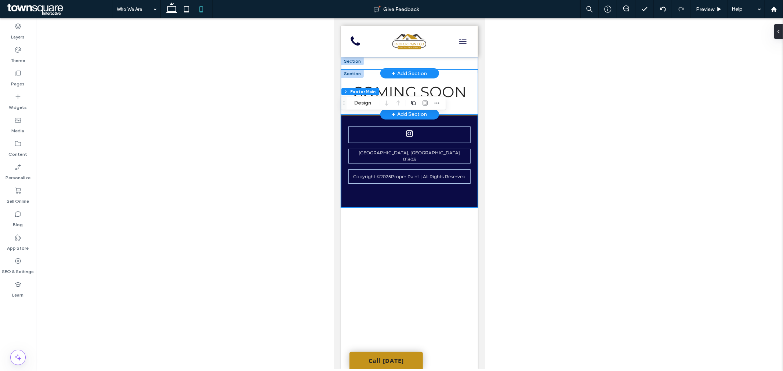
click at [474, 105] on div "COMING SOON" at bounding box center [409, 91] width 137 height 45
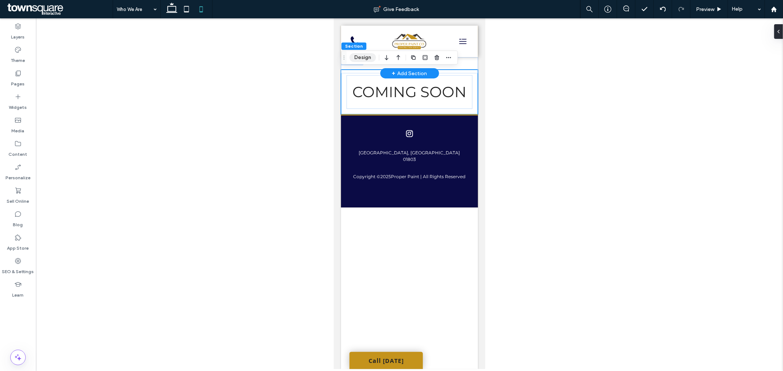
click at [360, 55] on button "Design" at bounding box center [362, 57] width 26 height 9
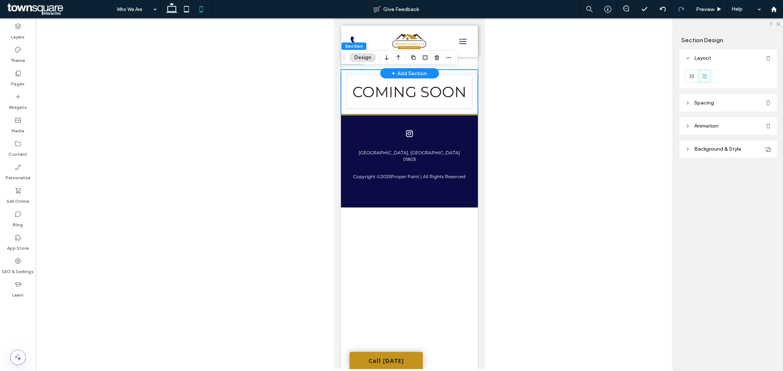
click at [717, 108] on header "Spacing" at bounding box center [728, 102] width 98 height 17
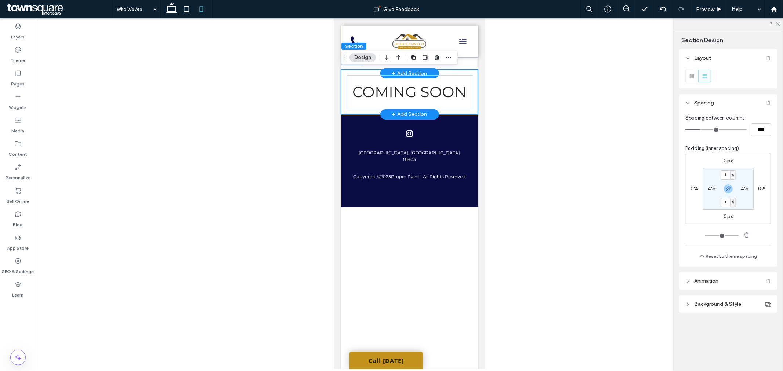
click at [473, 76] on div "COMING SOON" at bounding box center [409, 91] width 137 height 45
click at [467, 77] on div "COMING SOON" at bounding box center [409, 92] width 126 height 34
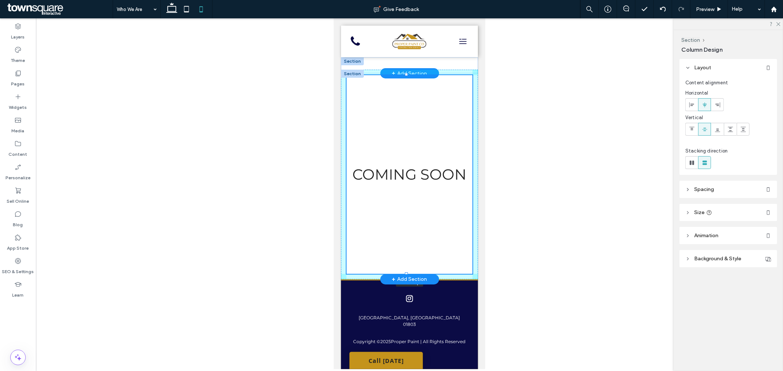
drag, startPoint x: 407, startPoint y: 108, endPoint x: 415, endPoint y: 273, distance: 165.4
click at [415, 273] on div "COMING SOON 99% , 542px Section + Add Section" at bounding box center [409, 174] width 137 height 210
type input "***"
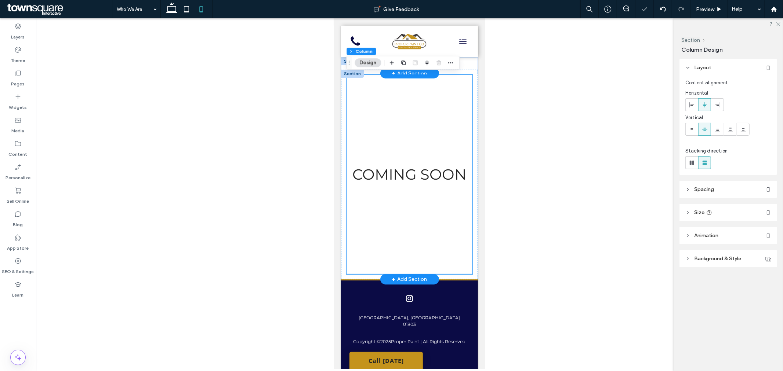
scroll to position [4, 0]
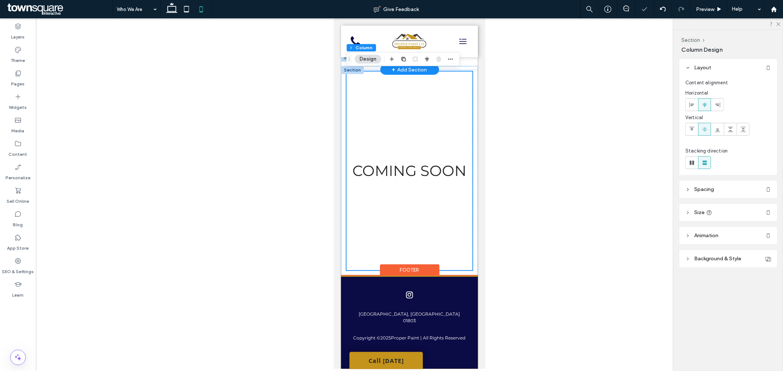
click at [443, 275] on div "Footer" at bounding box center [409, 275] width 137 height 1
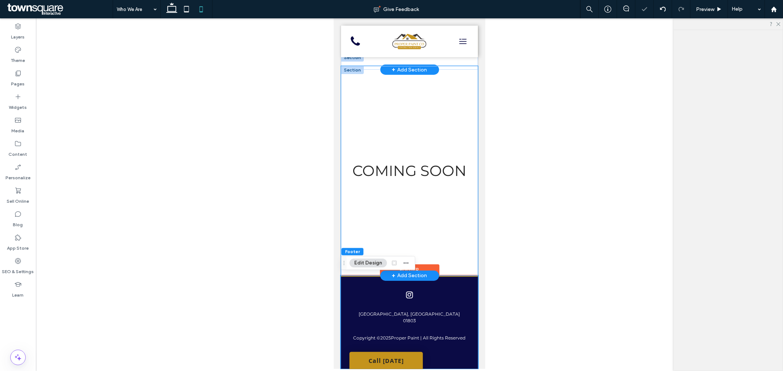
click at [454, 242] on div "COMING SOON" at bounding box center [409, 170] width 126 height 199
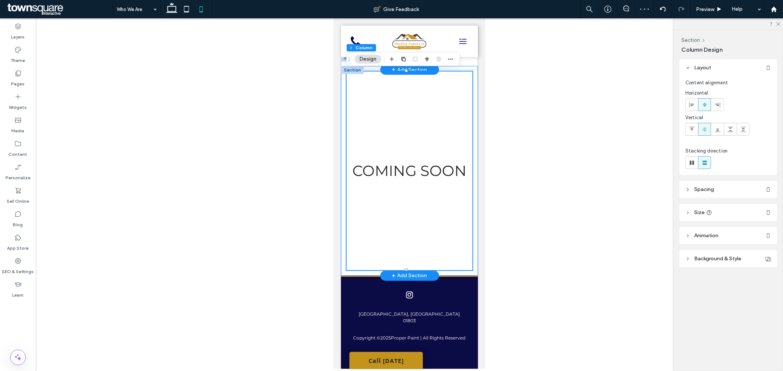
click at [452, 270] on div "COMING SOON" at bounding box center [409, 171] width 137 height 210
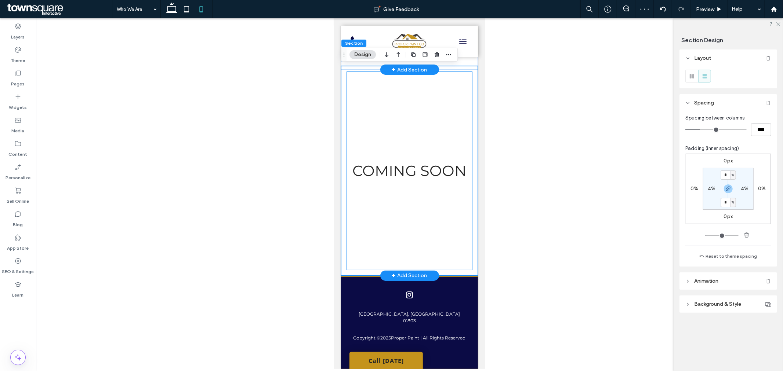
click at [458, 247] on div "COMING SOON" at bounding box center [409, 170] width 126 height 199
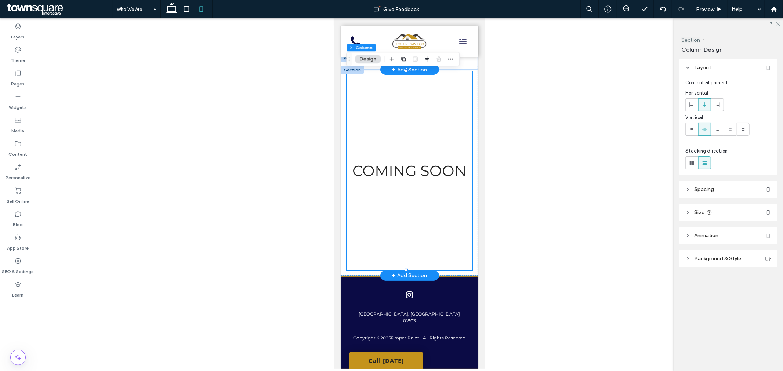
click at [406, 268] on div "COMING SOON" at bounding box center [409, 170] width 126 height 199
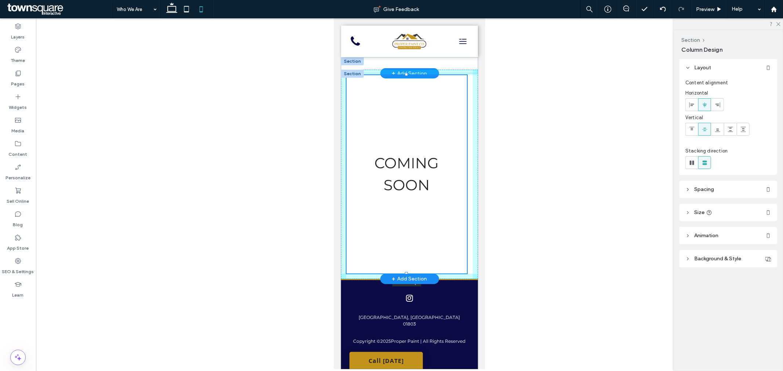
click at [406, 268] on div "COMING SOON 100% , 541px" at bounding box center [409, 174] width 137 height 210
type input "***"
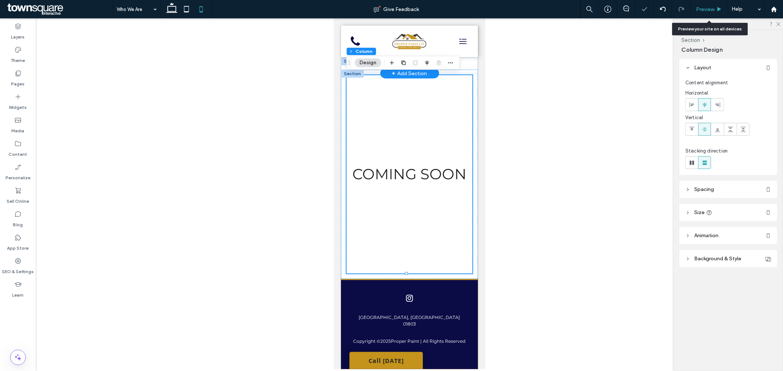
click at [709, 6] on span "Preview" at bounding box center [705, 9] width 18 height 6
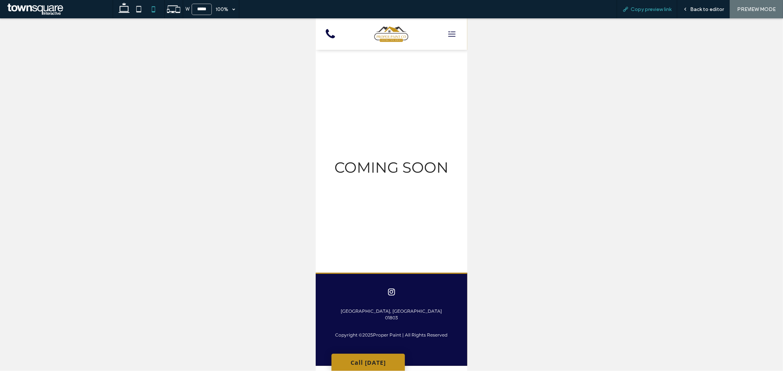
click at [639, 9] on span "Copy preview link" at bounding box center [651, 9] width 41 height 6
click at [423, 226] on div "COMING SOON" at bounding box center [390, 167] width 139 height 199
click at [380, 149] on div "COMING SOON" at bounding box center [390, 167] width 139 height 199
click at [716, 10] on span "Back to editor" at bounding box center [707, 9] width 34 height 6
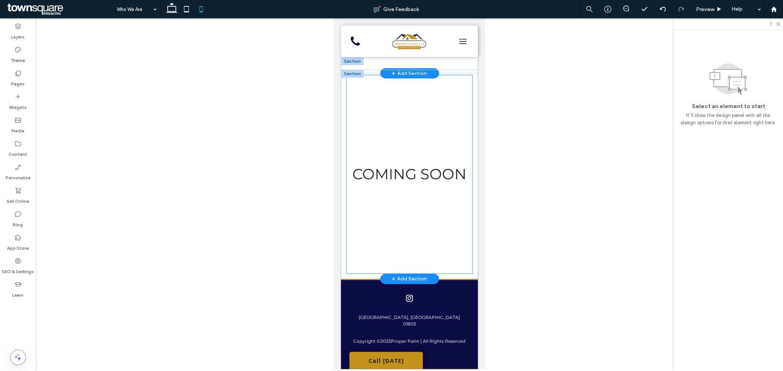
drag, startPoint x: 404, startPoint y: 224, endPoint x: 406, endPoint y: 228, distance: 4.3
click at [404, 224] on div "COMING SOON" at bounding box center [409, 174] width 126 height 199
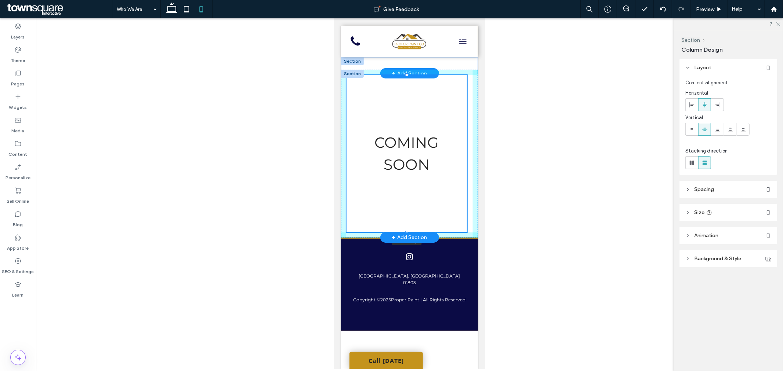
drag, startPoint x: 405, startPoint y: 272, endPoint x: 410, endPoint y: 229, distance: 43.2
click at [410, 229] on div "COMING SOON 100% , 428px" at bounding box center [409, 153] width 137 height 168
type input "***"
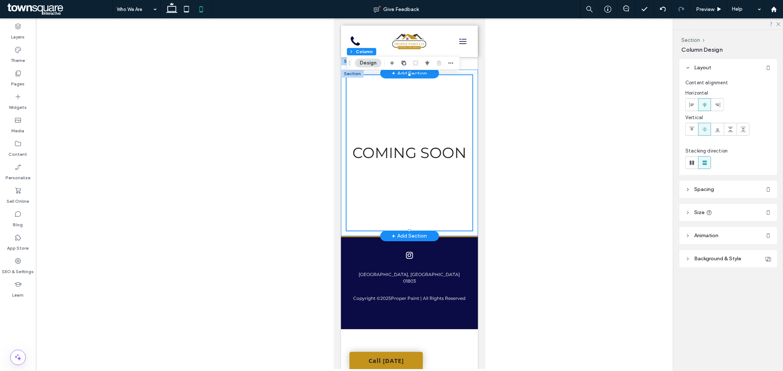
click at [472, 188] on div "COMING SOON 100% , 424px" at bounding box center [409, 152] width 137 height 167
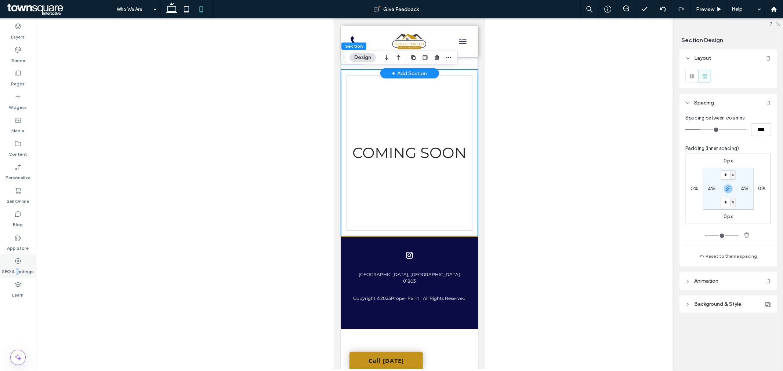
click at [17, 266] on label "SEO & Settings" at bounding box center [18, 270] width 32 height 10
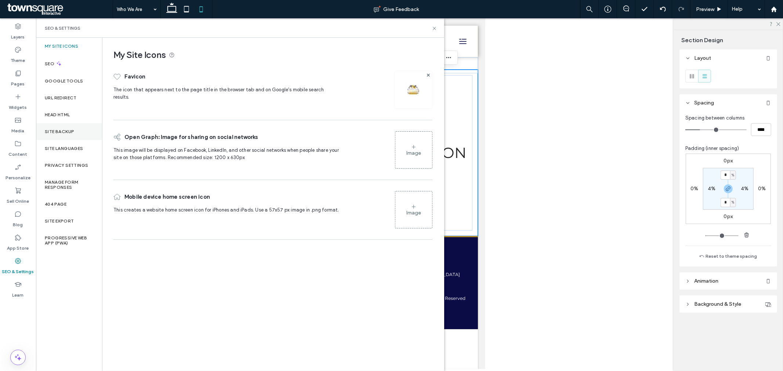
click at [63, 132] on label "Site Backup" at bounding box center [59, 131] width 29 height 5
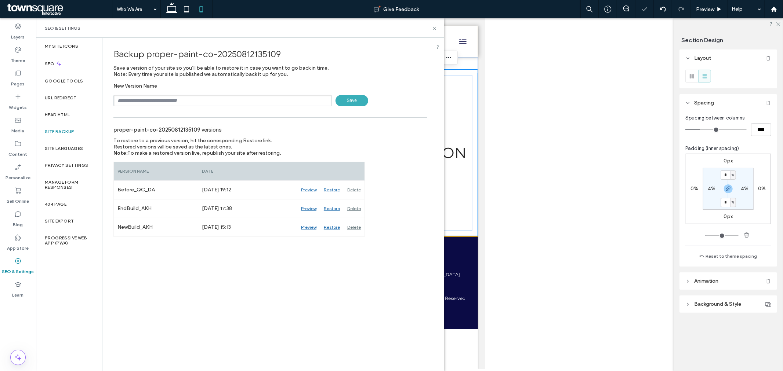
click at [239, 105] on input "text" at bounding box center [222, 100] width 218 height 11
type input "**********"
click at [358, 101] on span "Save" at bounding box center [351, 100] width 33 height 11
click at [432, 29] on icon at bounding box center [435, 29] width 6 height 6
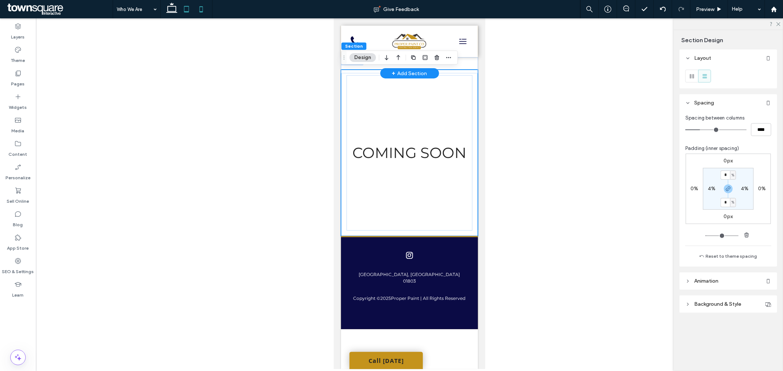
click at [187, 10] on icon at bounding box center [186, 9] width 15 height 15
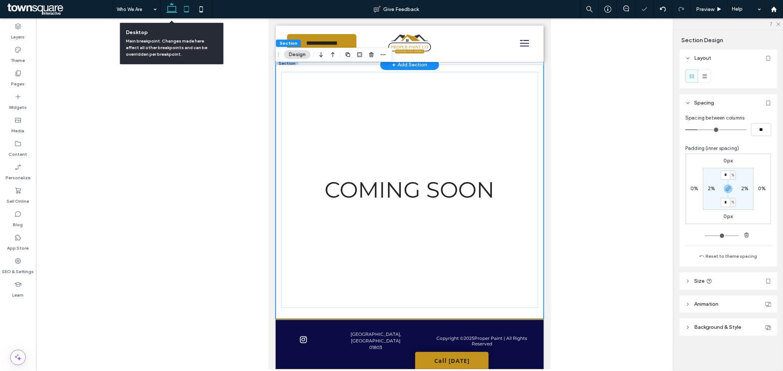
click at [168, 11] on icon at bounding box center [171, 9] width 15 height 15
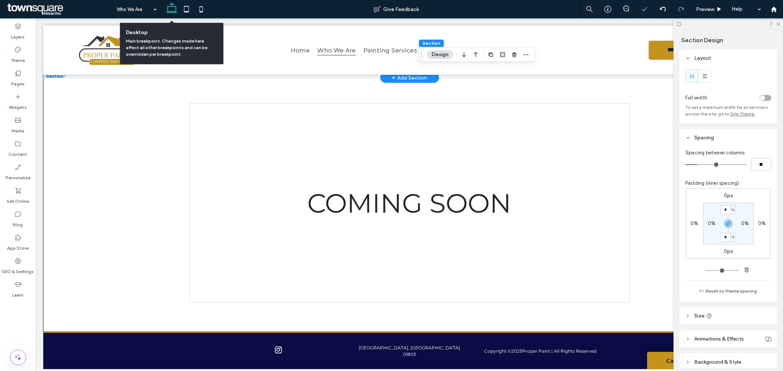
scroll to position [12, 0]
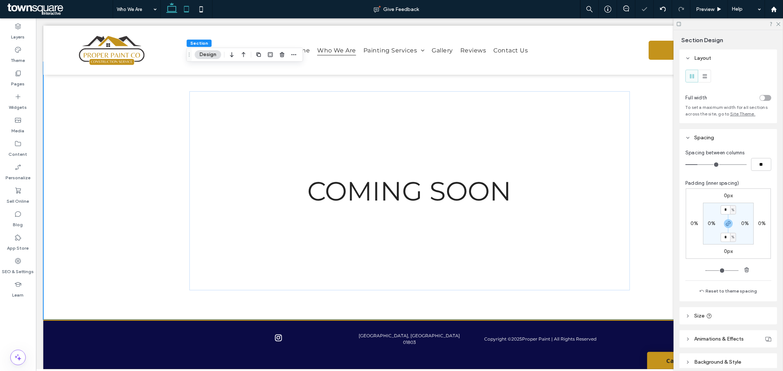
click at [181, 12] on icon at bounding box center [186, 9] width 15 height 15
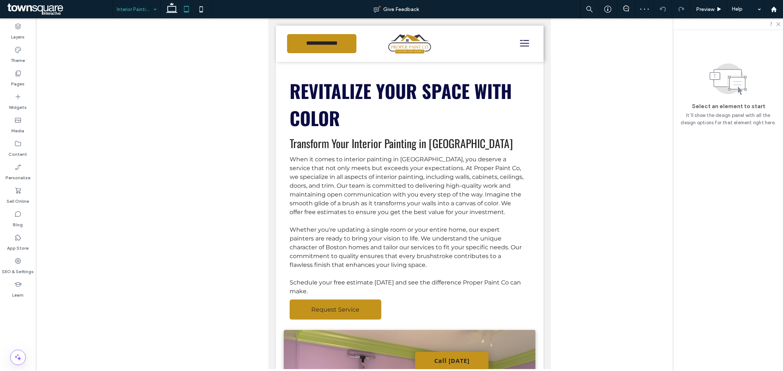
scroll to position [285, 0]
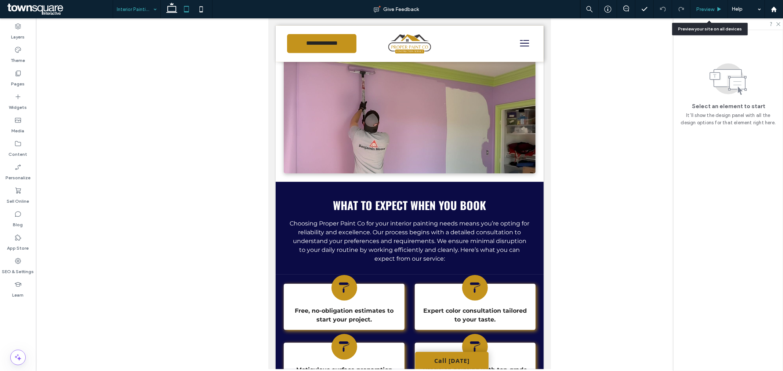
click at [708, 8] on span "Preview" at bounding box center [705, 9] width 18 height 6
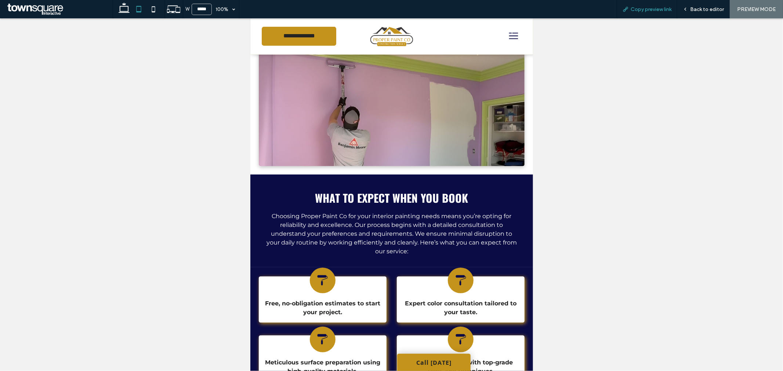
click at [640, 7] on span "Copy preview link" at bounding box center [651, 9] width 41 height 6
click at [699, 10] on span "Back to editor" at bounding box center [707, 9] width 34 height 6
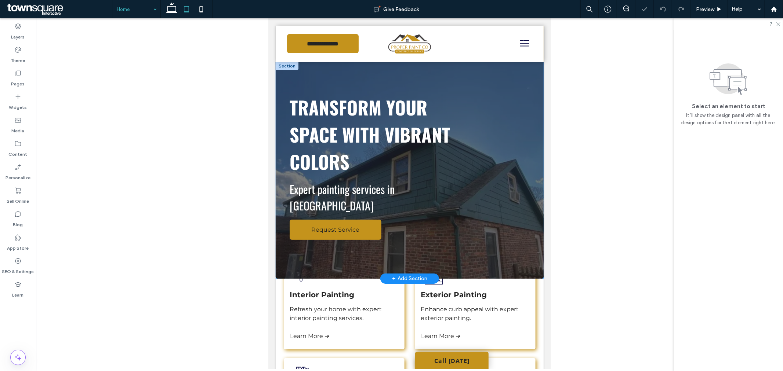
click at [498, 140] on div at bounding box center [510, 166] width 49 height 158
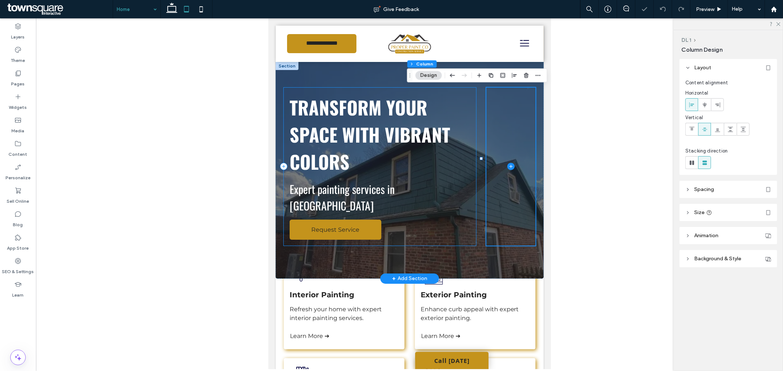
click at [465, 114] on h1 "Transform Your Space with Vibrant Colors ﻿" at bounding box center [379, 133] width 181 height 81
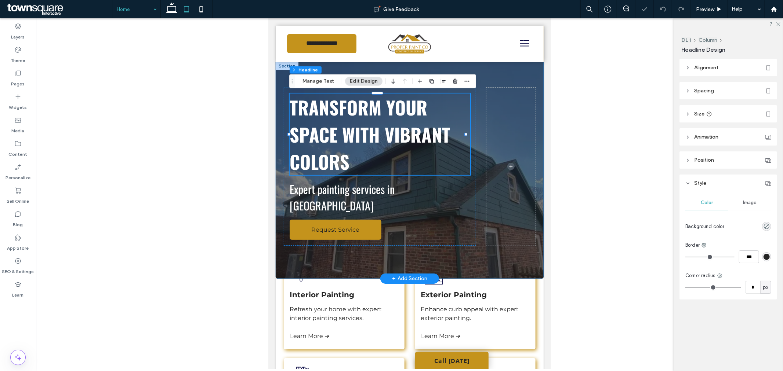
click at [474, 113] on div "Transform Your Space with Vibrant Colors ﻿ Expert painting services in [GEOGRAP…" at bounding box center [409, 170] width 268 height 217
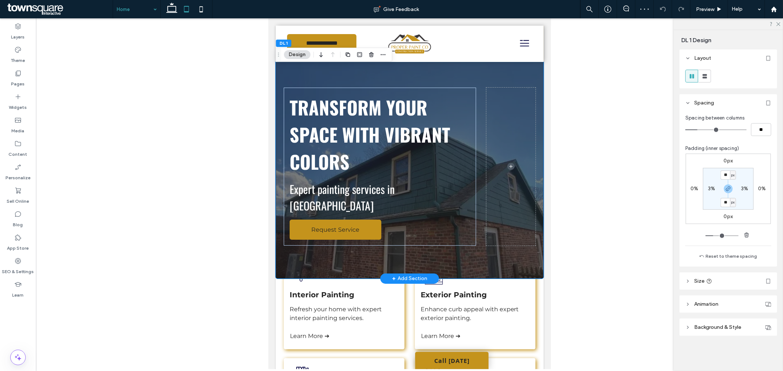
click at [476, 72] on div "Transform Your Space with Vibrant Colors ﻿ Expert painting services in [GEOGRAP…" at bounding box center [409, 170] width 268 height 217
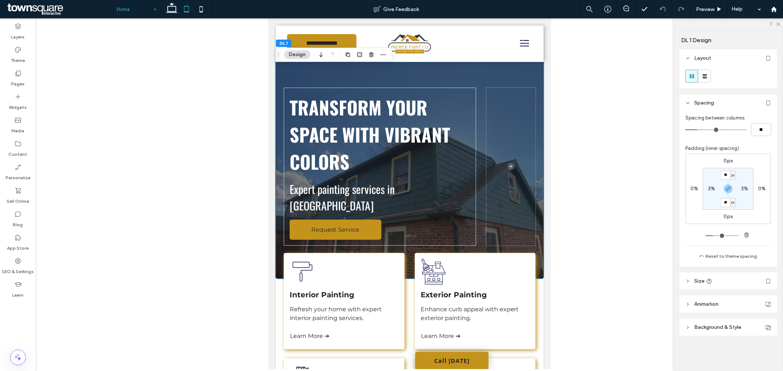
drag, startPoint x: 640, startPoint y: 150, endPoint x: 636, endPoint y: 148, distance: 4.3
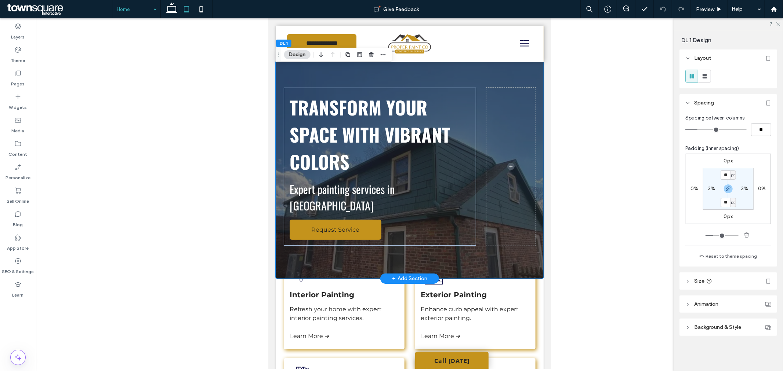
drag, startPoint x: 904, startPoint y: 166, endPoint x: 311, endPoint y: 64, distance: 601.8
click at [311, 64] on div "Transform Your Space with Vibrant Colors ﻿ Expert painting services in [GEOGRAP…" at bounding box center [409, 170] width 268 height 217
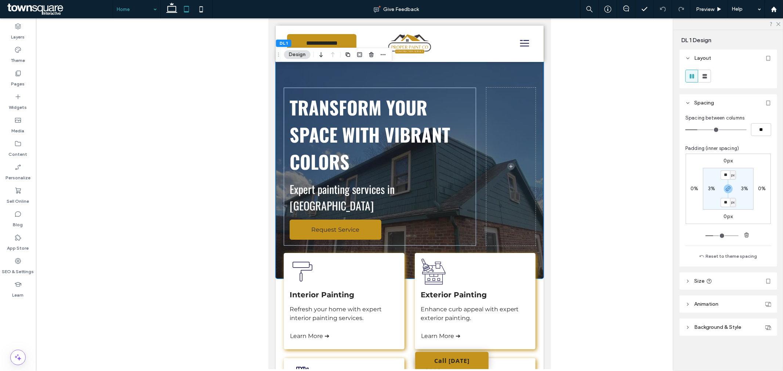
click at [298, 54] on button "Design" at bounding box center [297, 54] width 26 height 9
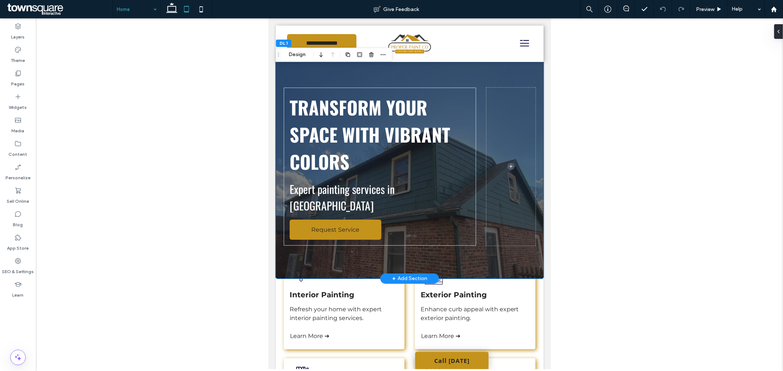
click at [339, 74] on div "Transform Your Space with Vibrant Colors ﻿ Expert painting services in [GEOGRAP…" at bounding box center [409, 170] width 268 height 217
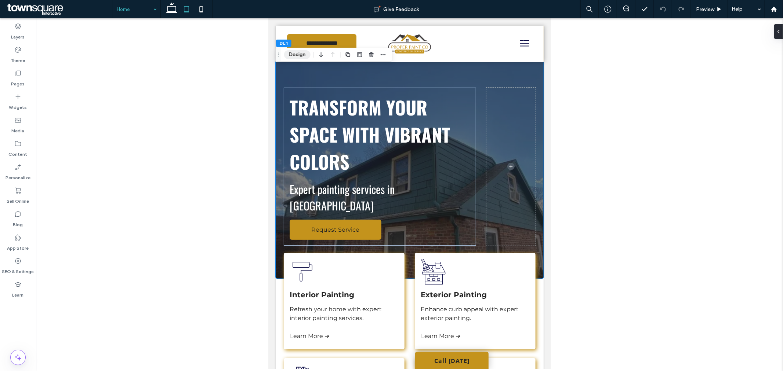
click at [293, 51] on button "Design" at bounding box center [297, 54] width 26 height 9
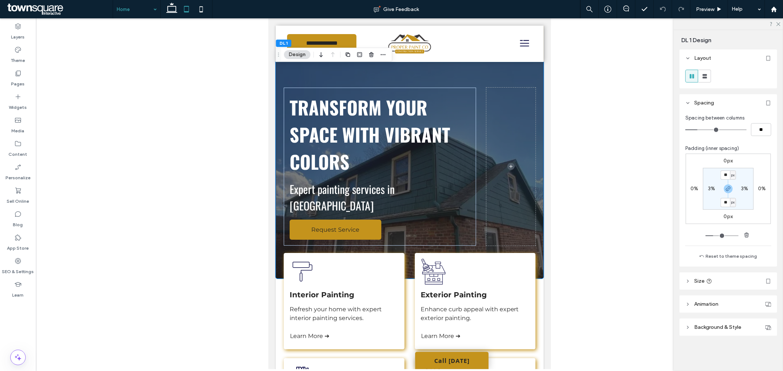
click at [718, 319] on header "Background & Style" at bounding box center [728, 327] width 98 height 17
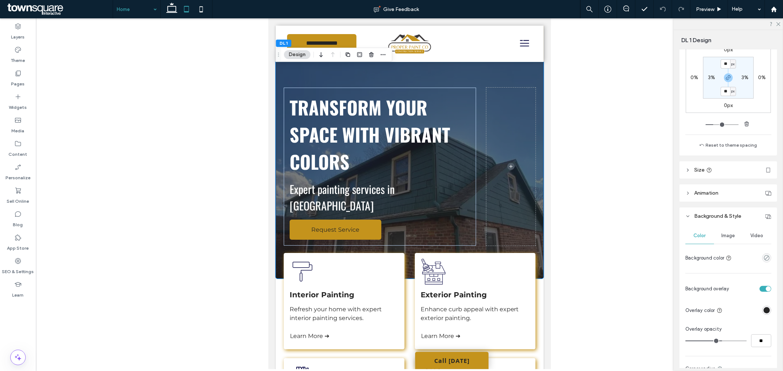
scroll to position [204, 0]
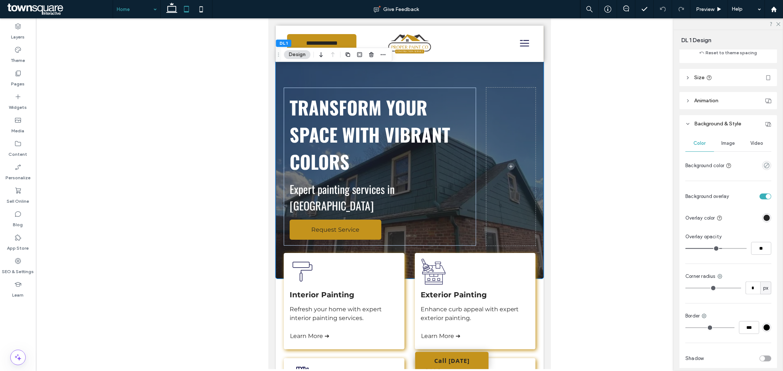
click at [730, 136] on div "Image" at bounding box center [728, 143] width 29 height 16
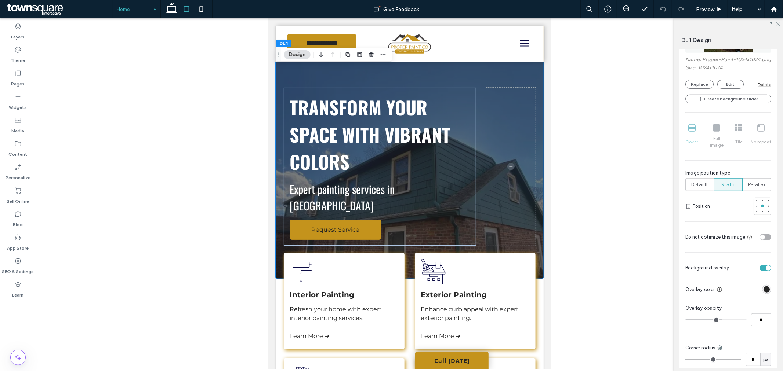
scroll to position [367, 0]
click at [761, 196] on div at bounding box center [762, 197] width 3 height 3
click at [760, 210] on div at bounding box center [762, 208] width 5 height 5
click at [761, 203] on div at bounding box center [762, 202] width 3 height 3
click at [761, 196] on div at bounding box center [762, 197] width 3 height 3
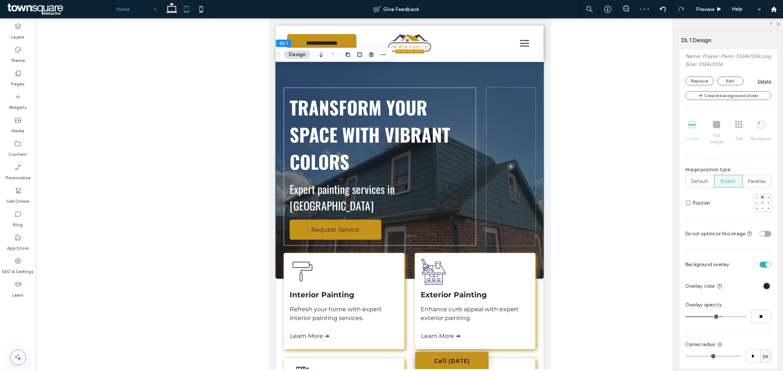
click at [761, 202] on div at bounding box center [762, 202] width 3 height 3
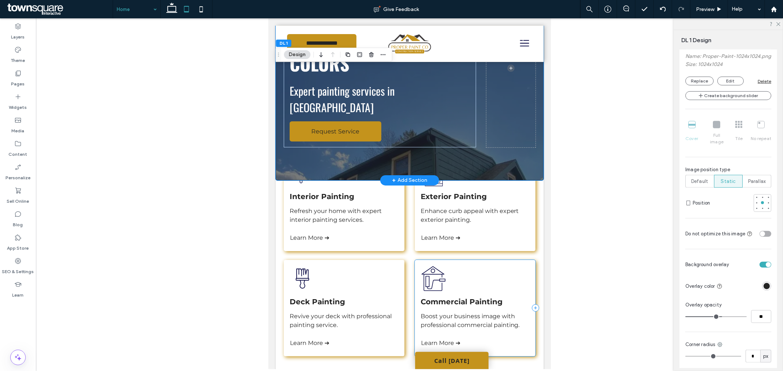
scroll to position [0, 0]
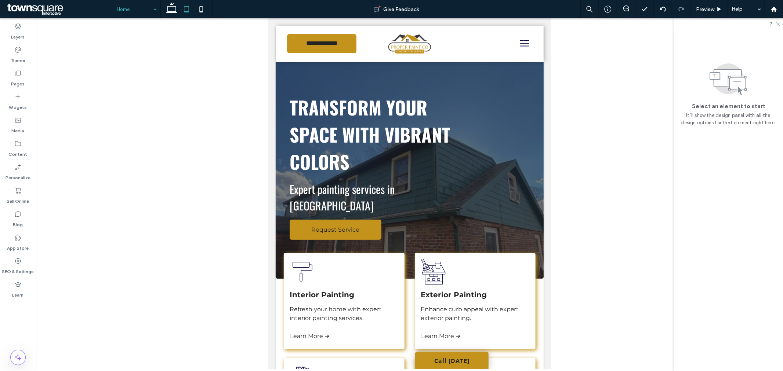
click at [174, 10] on div "Home Give Feedback Preview Help Design Panel Site Comments Team & Clients Autom…" at bounding box center [391, 185] width 783 height 371
click at [174, 10] on icon at bounding box center [171, 9] width 15 height 15
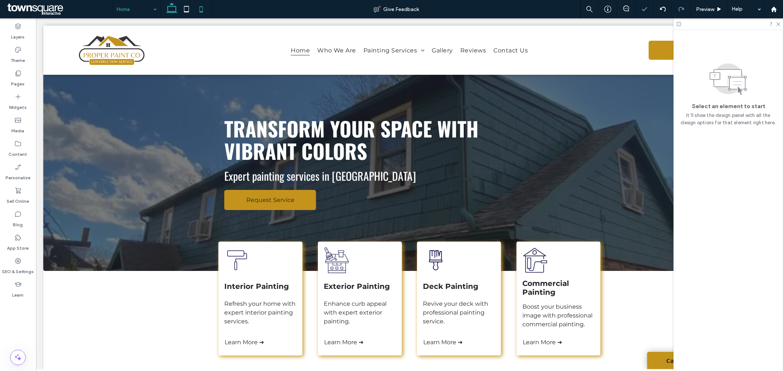
click at [196, 10] on icon at bounding box center [201, 9] width 15 height 15
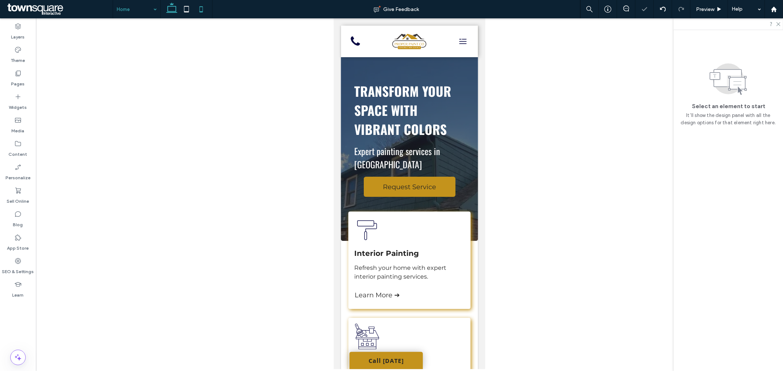
click at [177, 9] on icon at bounding box center [171, 9] width 15 height 15
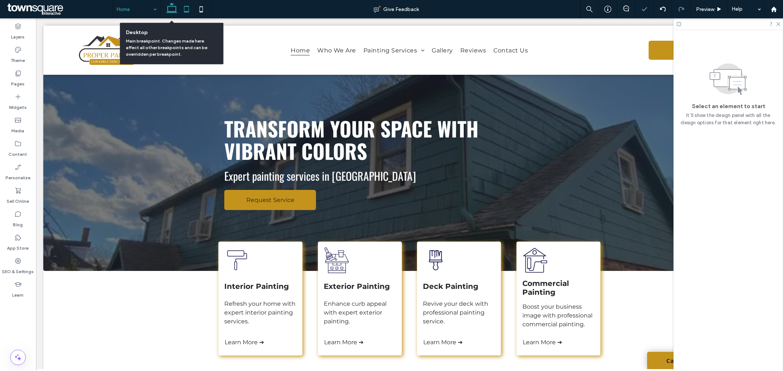
click at [181, 9] on icon at bounding box center [186, 9] width 15 height 15
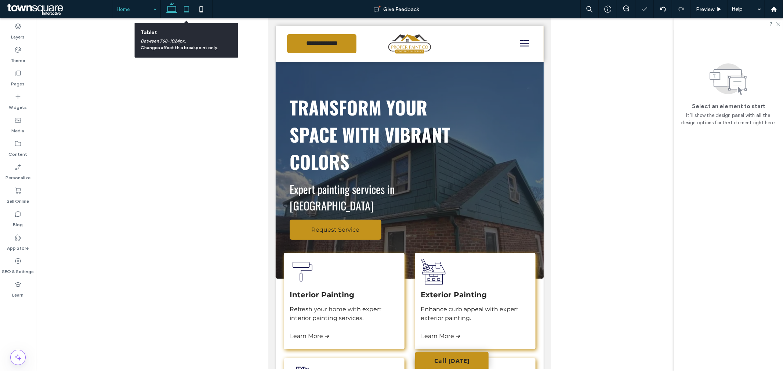
click at [170, 8] on icon at bounding box center [171, 9] width 15 height 15
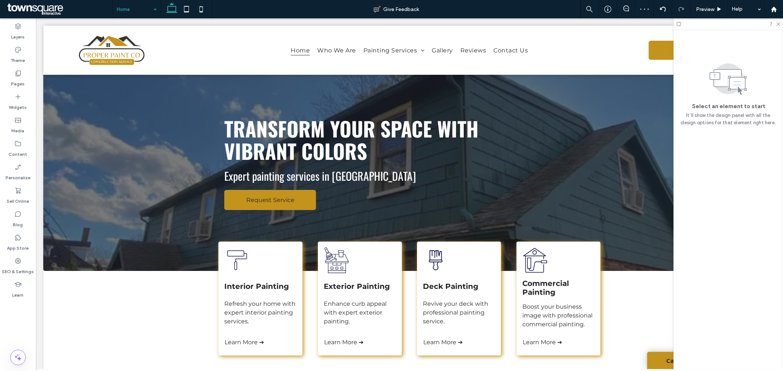
drag, startPoint x: 741, startPoint y: 54, endPoint x: 737, endPoint y: 59, distance: 7.3
